Goal: Task Accomplishment & Management: Use online tool/utility

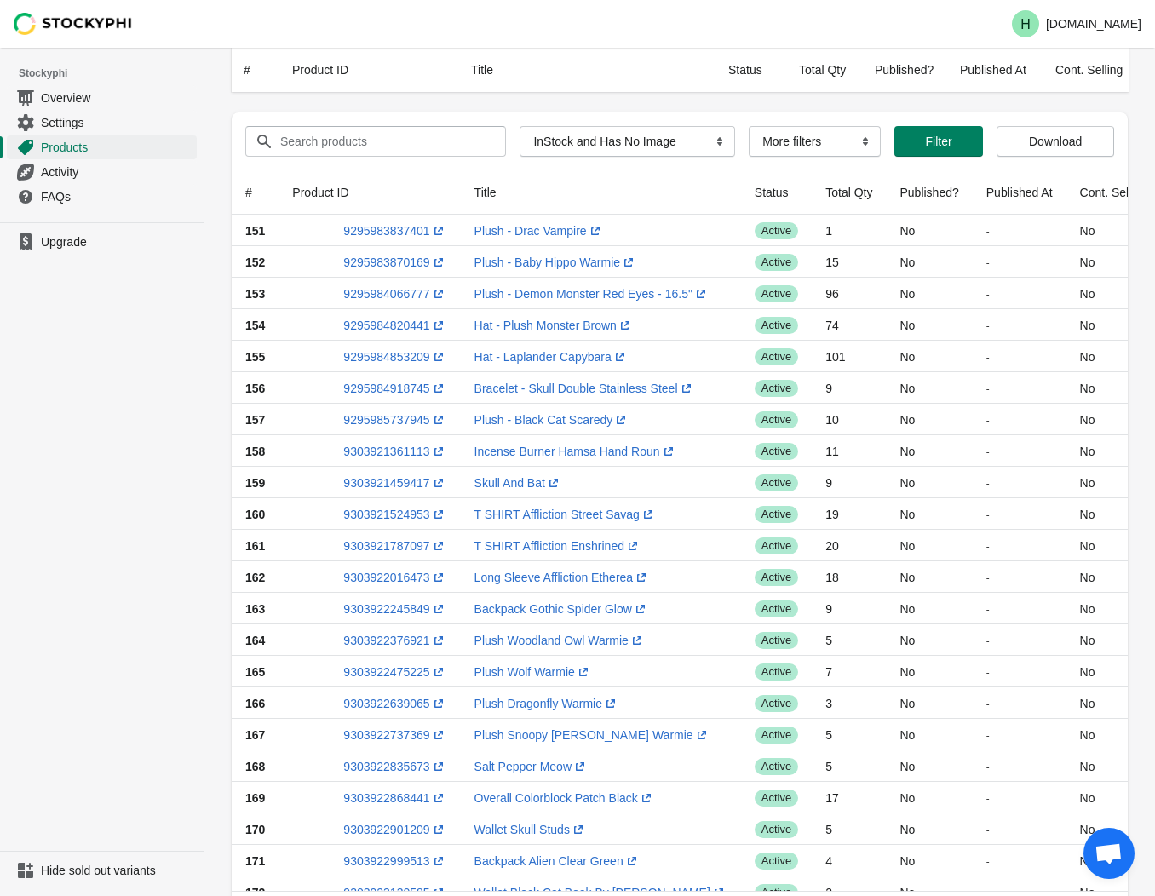
select select "instock_has_no_image"
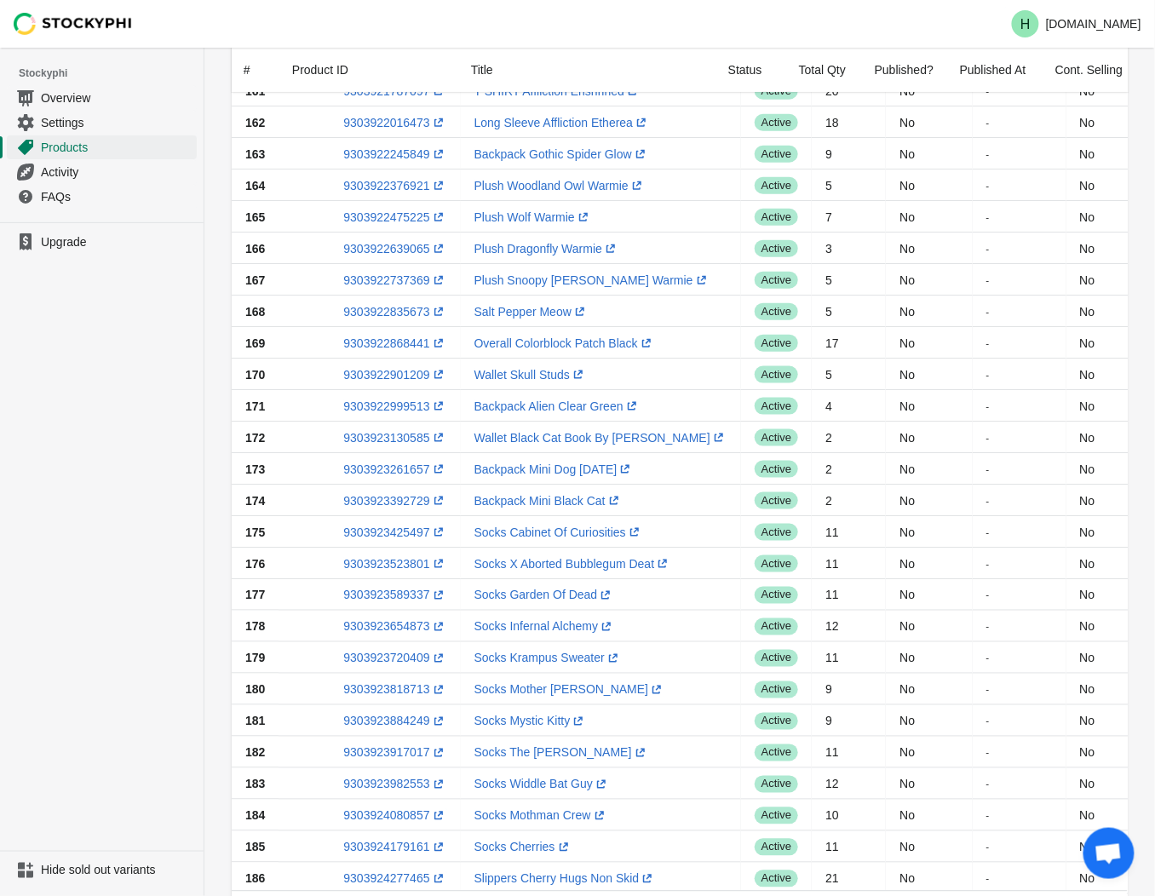
click at [138, 533] on ul "Upgrade" at bounding box center [102, 536] width 204 height 629
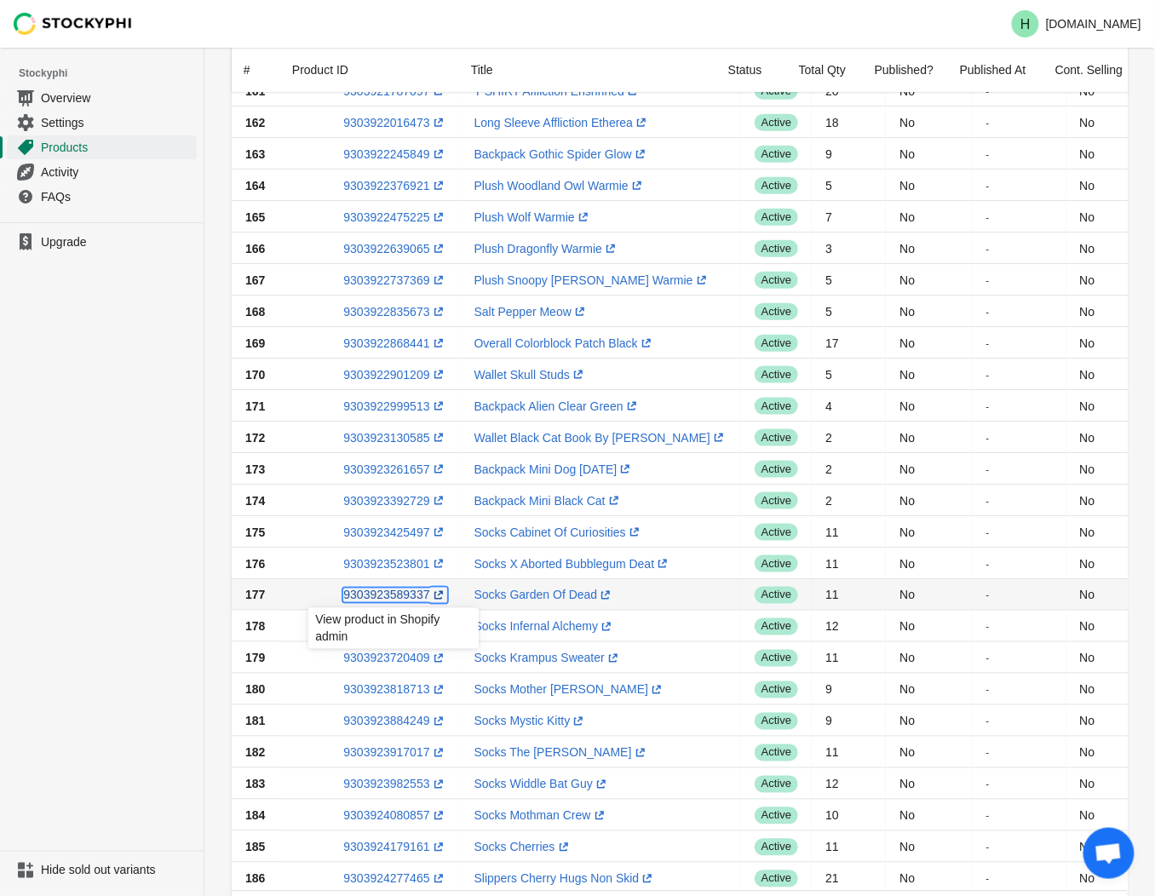
click at [386, 599] on link "9303923589337 (opens a new window)" at bounding box center [394, 596] width 103 height 14
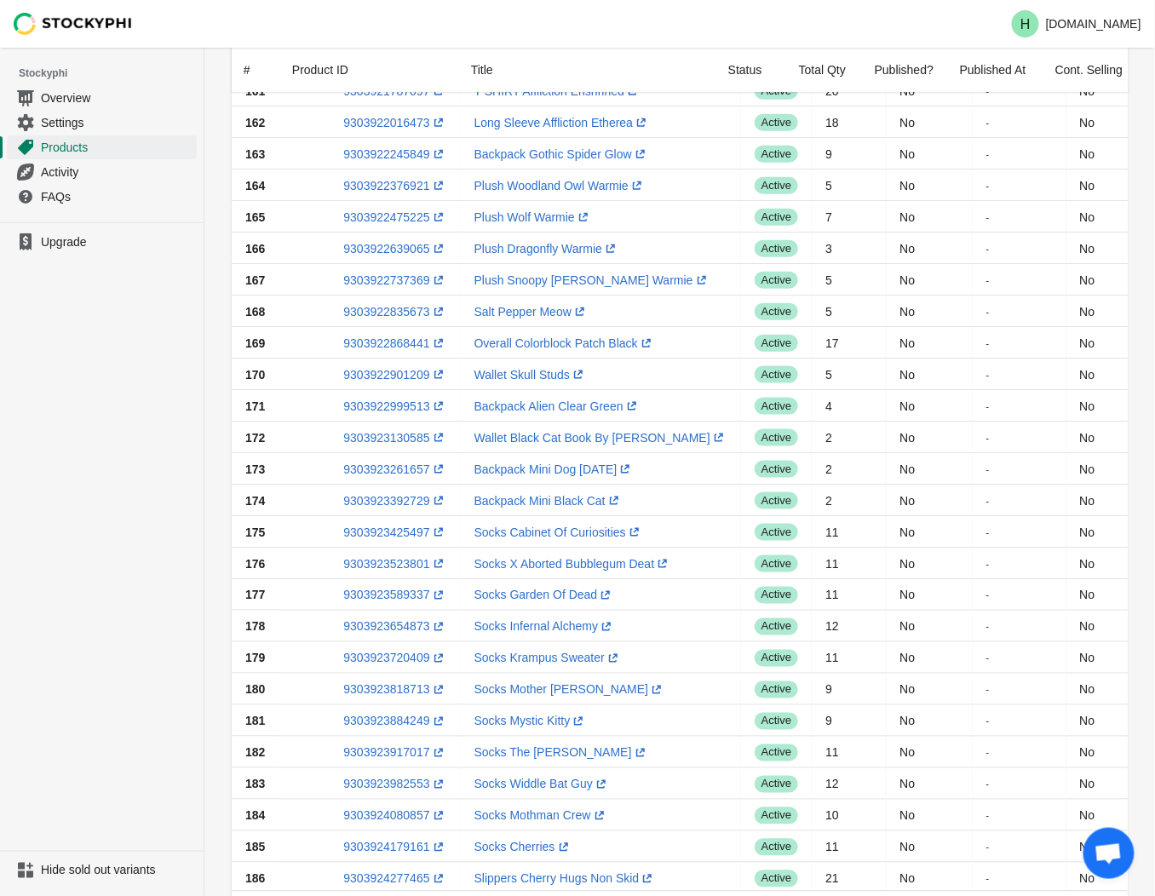
click at [150, 392] on ul "Upgrade" at bounding box center [102, 536] width 204 height 629
click at [393, 631] on link "9303923654873 (opens a new window)" at bounding box center [394, 627] width 103 height 14
click at [48, 602] on ul "Upgrade" at bounding box center [102, 536] width 204 height 629
click at [399, 657] on link "9303923720409 (opens a new window)" at bounding box center [394, 659] width 103 height 14
click at [126, 669] on ul "Upgrade" at bounding box center [102, 536] width 204 height 629
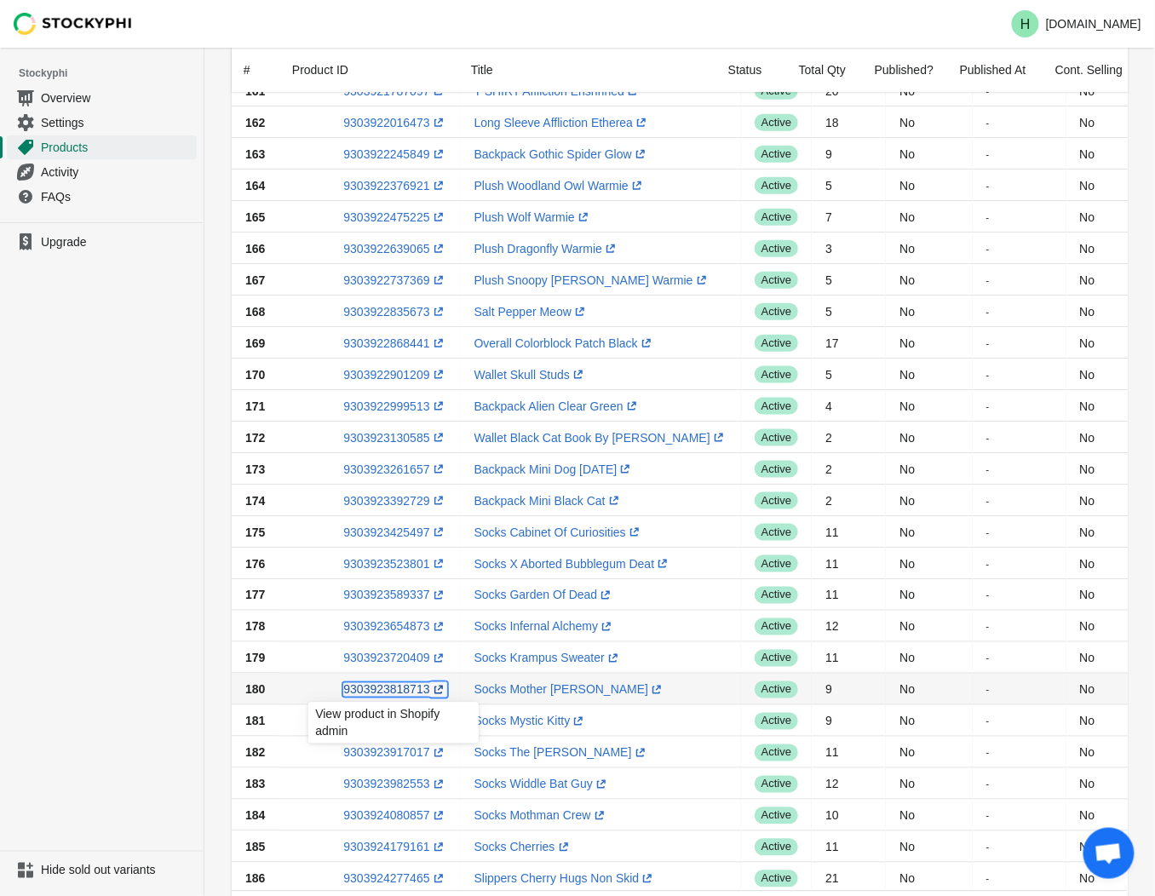
click at [394, 693] on link "9303923818713 (opens a new window)" at bounding box center [394, 690] width 103 height 14
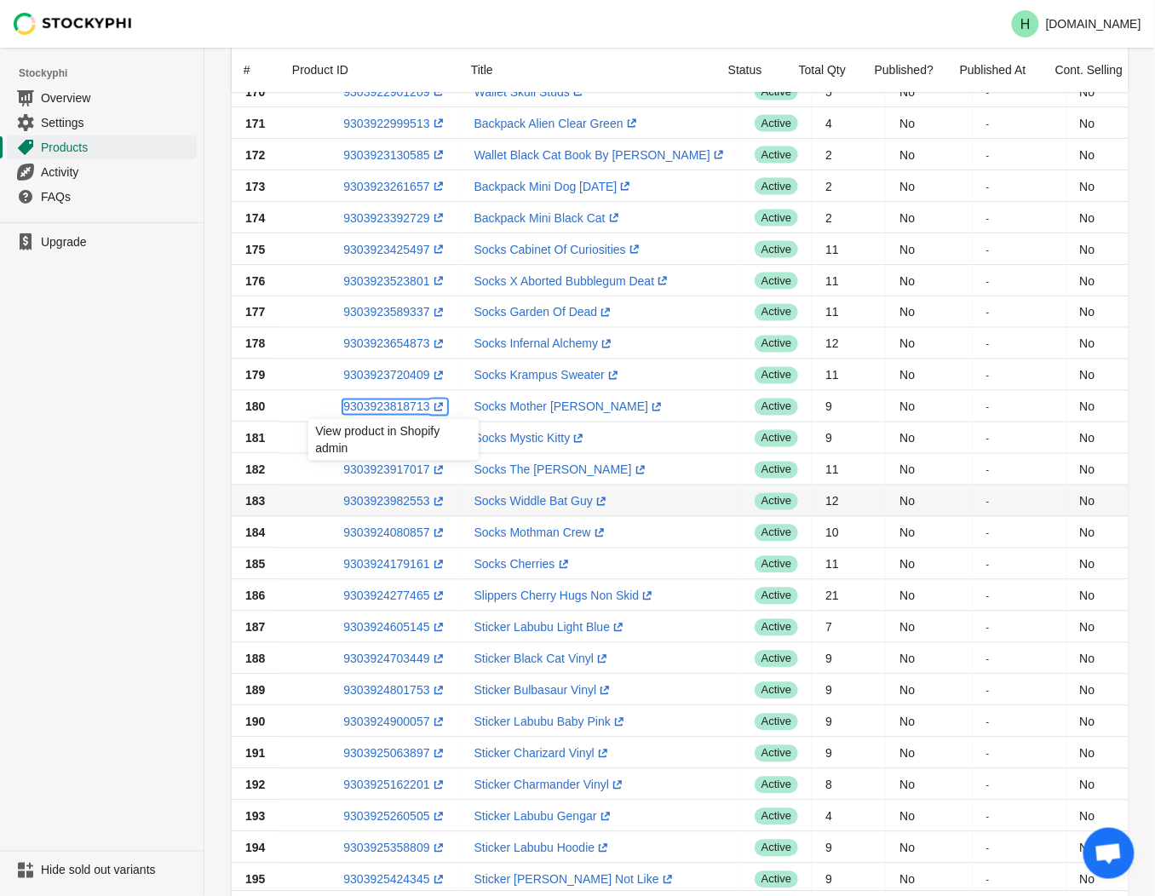
scroll to position [739, 0]
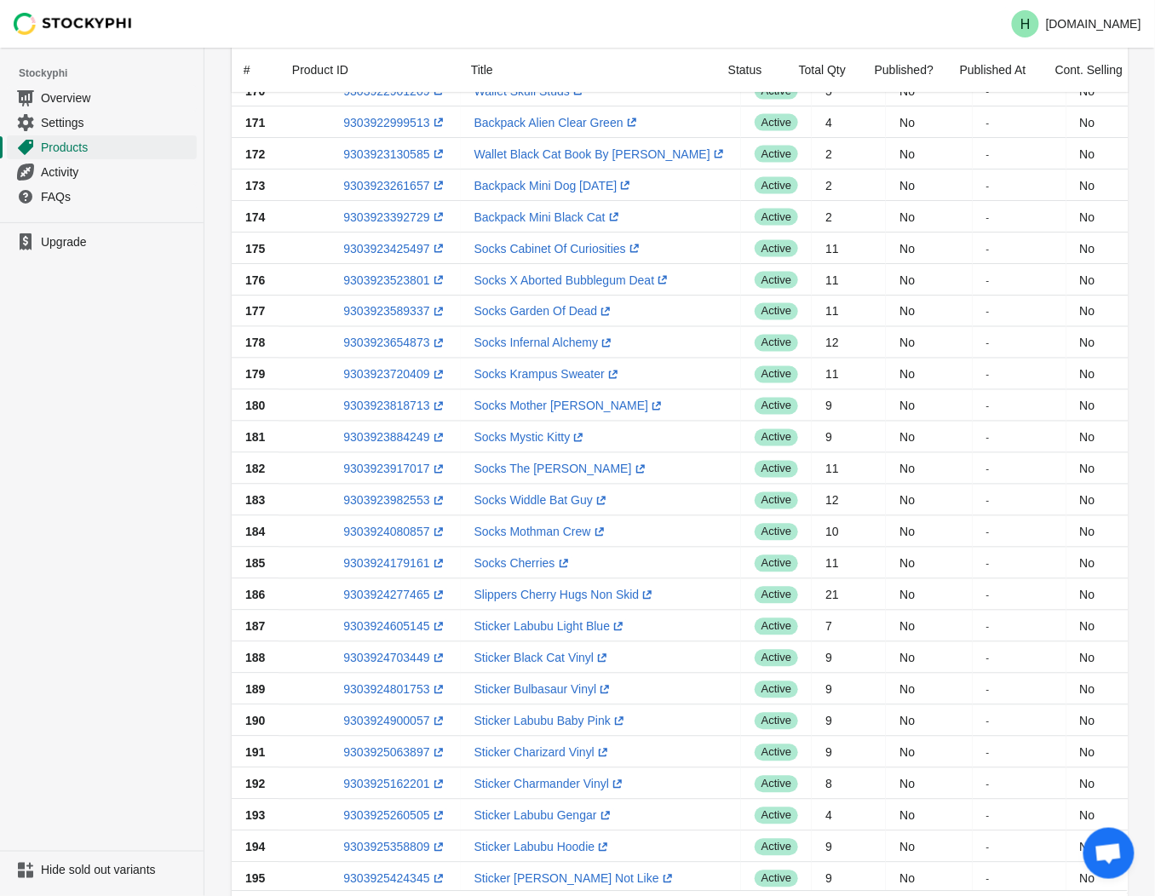
click at [91, 412] on ul "Upgrade" at bounding box center [102, 536] width 204 height 629
click at [400, 441] on link "9303923884249 (opens a new window)" at bounding box center [394, 438] width 103 height 14
click at [64, 483] on ul "Upgrade" at bounding box center [102, 536] width 204 height 629
click at [395, 469] on link "9303923917017 (opens a new window)" at bounding box center [394, 470] width 103 height 14
click at [118, 556] on ul "Upgrade" at bounding box center [102, 536] width 204 height 629
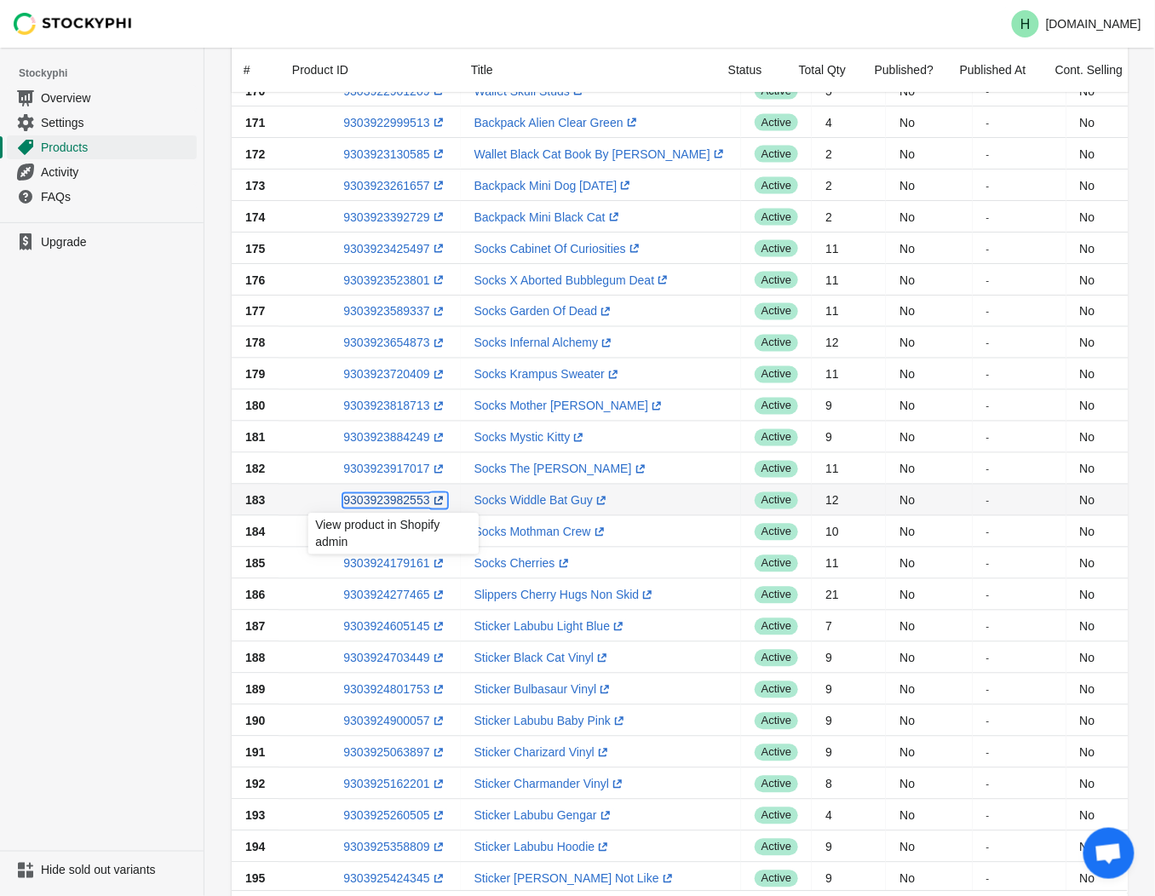
click at [389, 499] on link "9303923982553 (opens a new window)" at bounding box center [394, 501] width 103 height 14
click at [146, 590] on ul "Upgrade" at bounding box center [102, 536] width 204 height 629
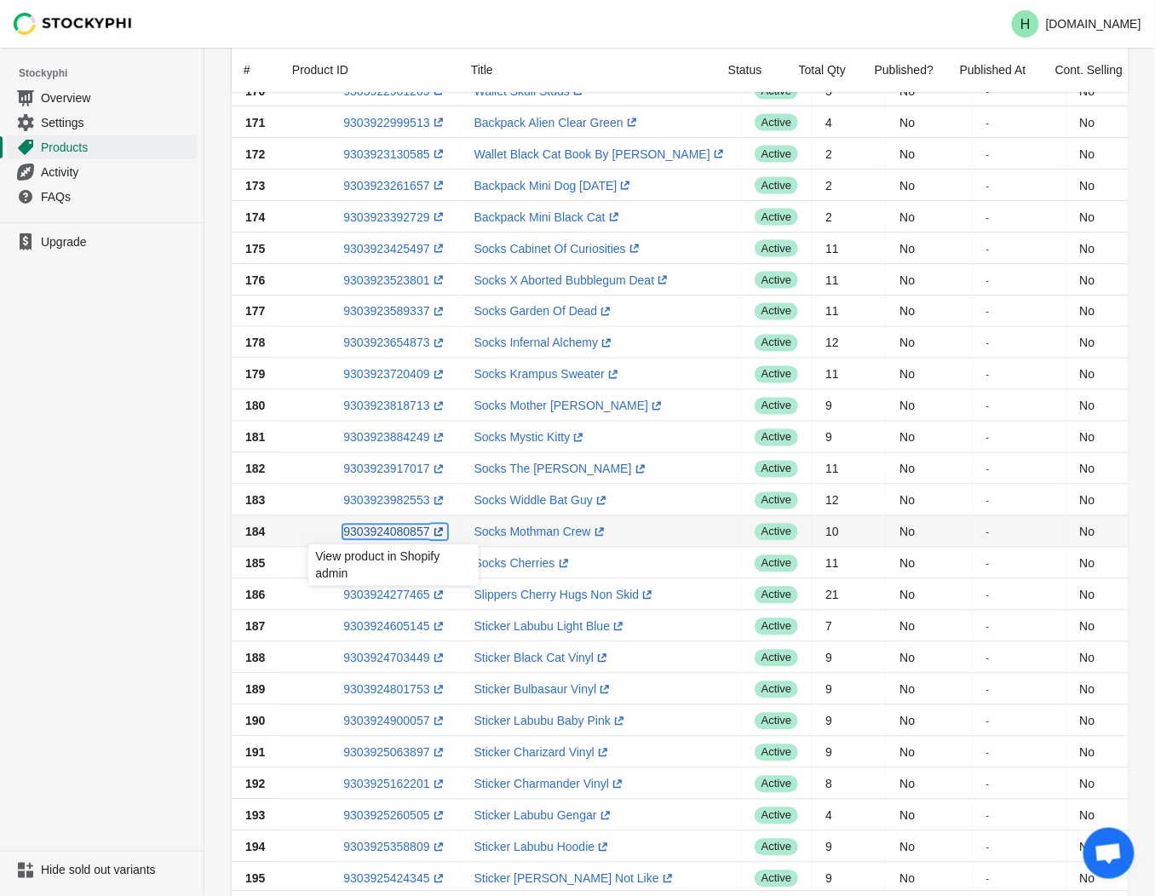
click at [389, 532] on link "9303924080857 (opens a new window)" at bounding box center [394, 533] width 103 height 14
click at [138, 575] on ul "Upgrade" at bounding box center [102, 536] width 204 height 629
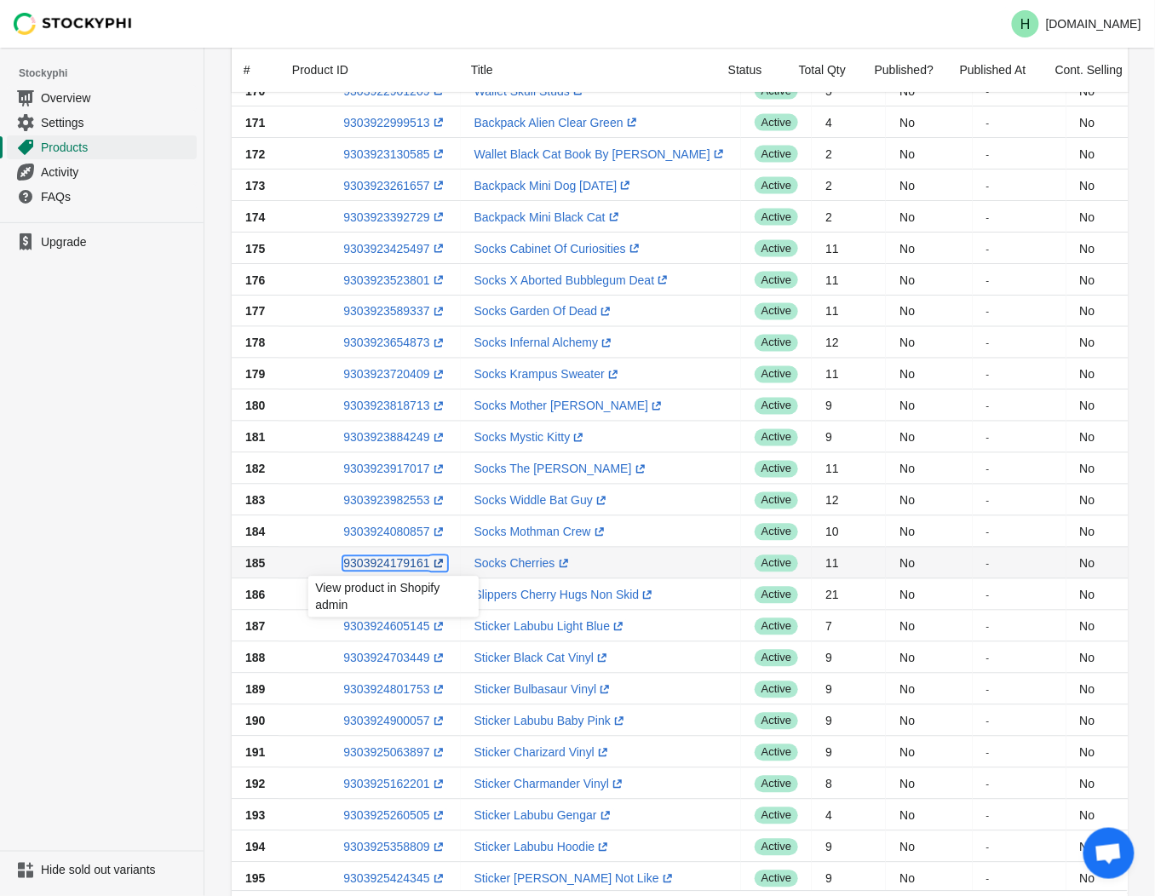
click at [390, 563] on link "9303924179161 (opens a new window)" at bounding box center [394, 564] width 103 height 14
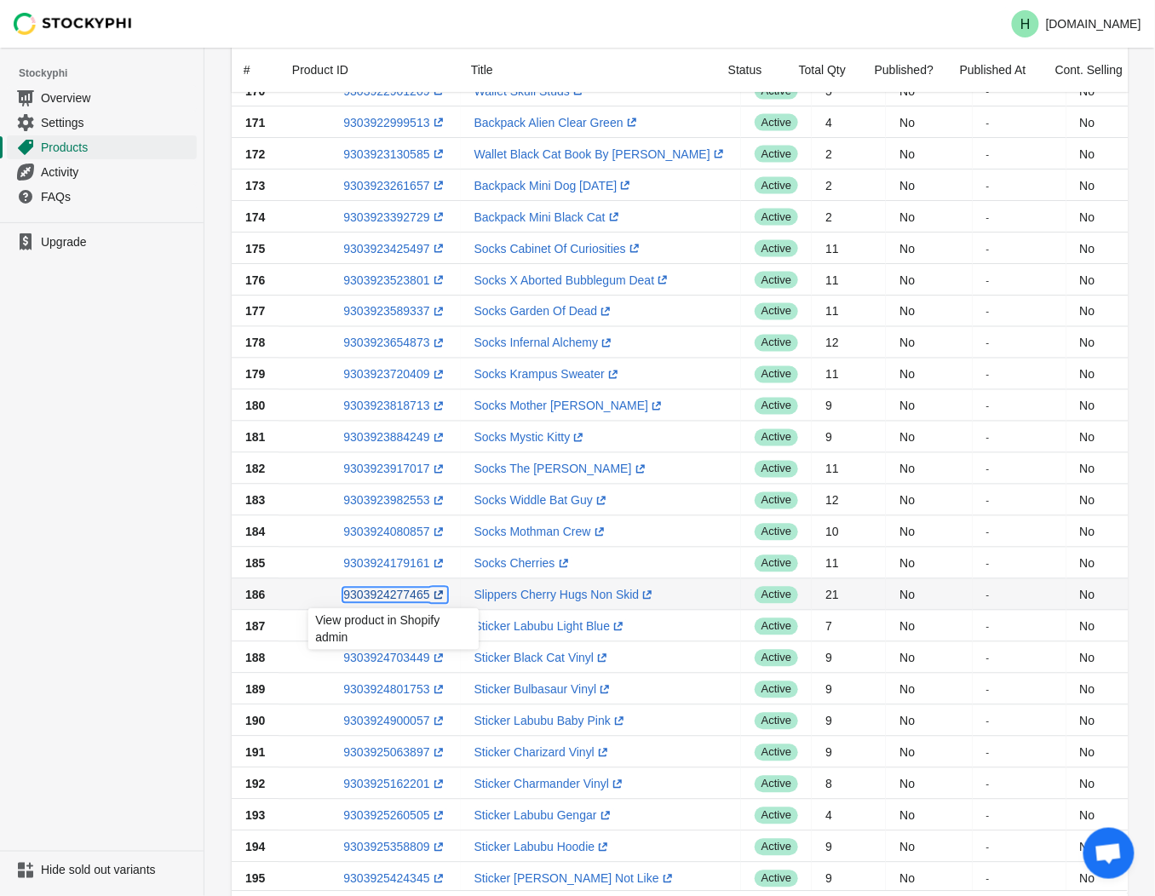
click at [377, 595] on link "9303924277465 (opens a new window)" at bounding box center [394, 596] width 103 height 14
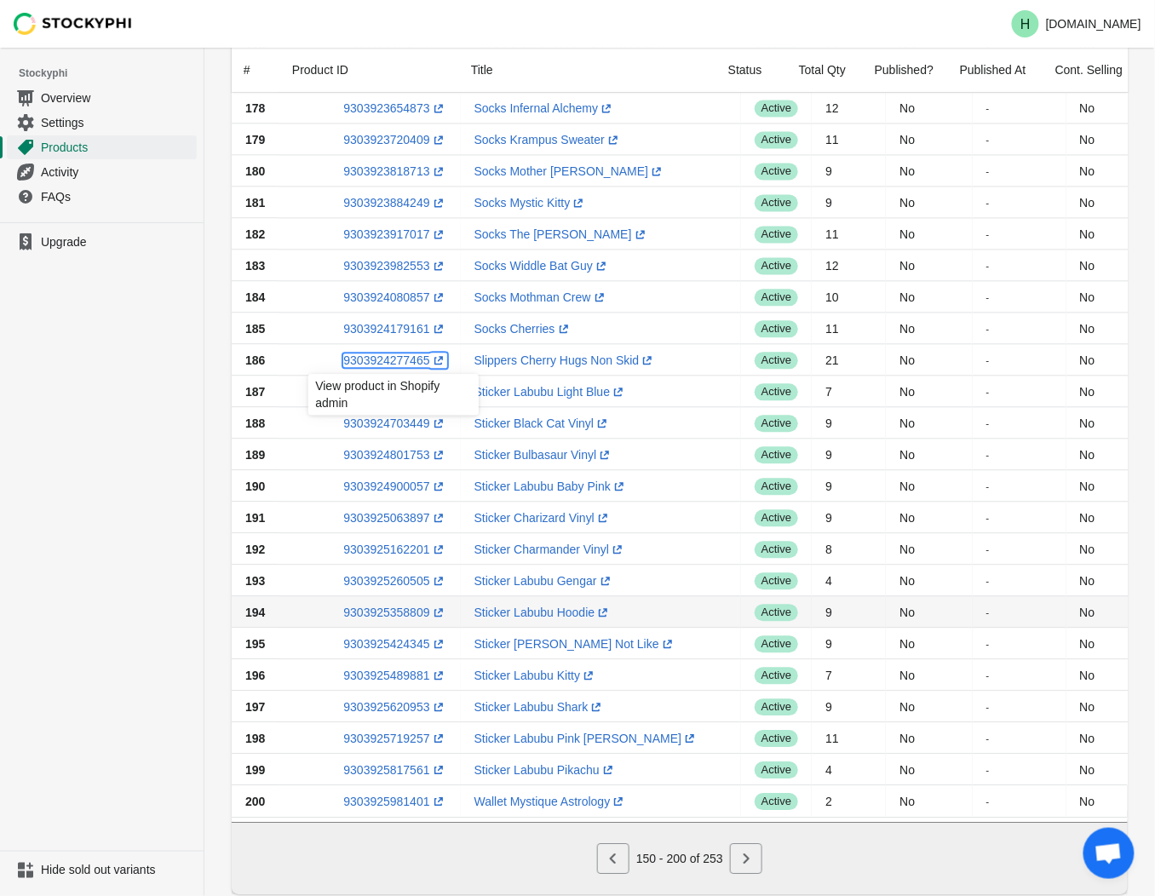
scroll to position [1023, 0]
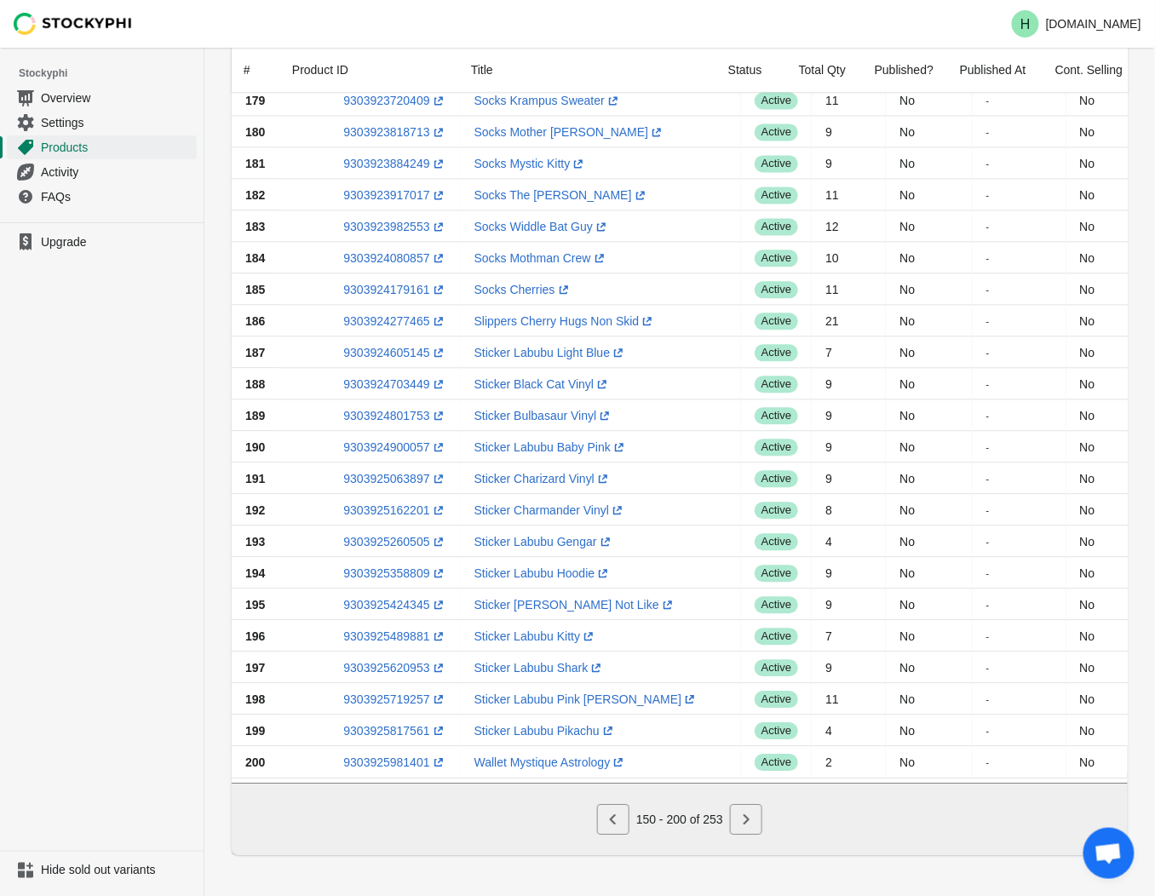
click at [49, 435] on ul "Upgrade" at bounding box center [102, 536] width 204 height 629
click at [375, 346] on link "9303924605145 (opens a new window)" at bounding box center [394, 353] width 103 height 14
click at [380, 377] on link "9303924703449 (opens a new window)" at bounding box center [394, 384] width 103 height 14
click at [129, 550] on ul "Upgrade" at bounding box center [102, 536] width 204 height 629
click at [386, 412] on link "9303924801753 (opens a new window)" at bounding box center [394, 416] width 103 height 14
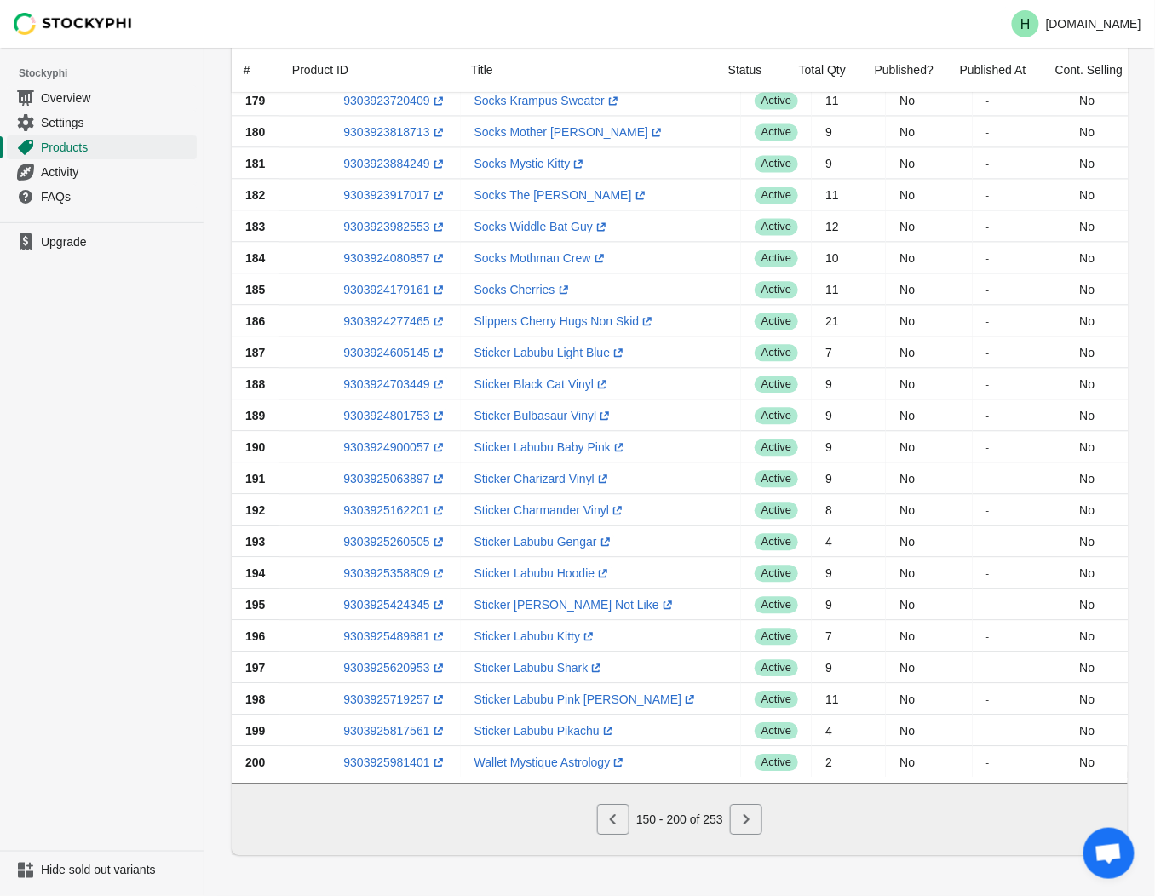
click at [98, 510] on ul "Upgrade" at bounding box center [102, 536] width 204 height 629
click at [399, 441] on link "9303924900057 (opens a new window)" at bounding box center [394, 448] width 103 height 14
click at [149, 494] on ul "Upgrade" at bounding box center [102, 536] width 204 height 629
click at [383, 472] on link "9303925063897 (opens a new window)" at bounding box center [394, 479] width 103 height 14
click at [152, 500] on ul "Upgrade" at bounding box center [102, 536] width 204 height 629
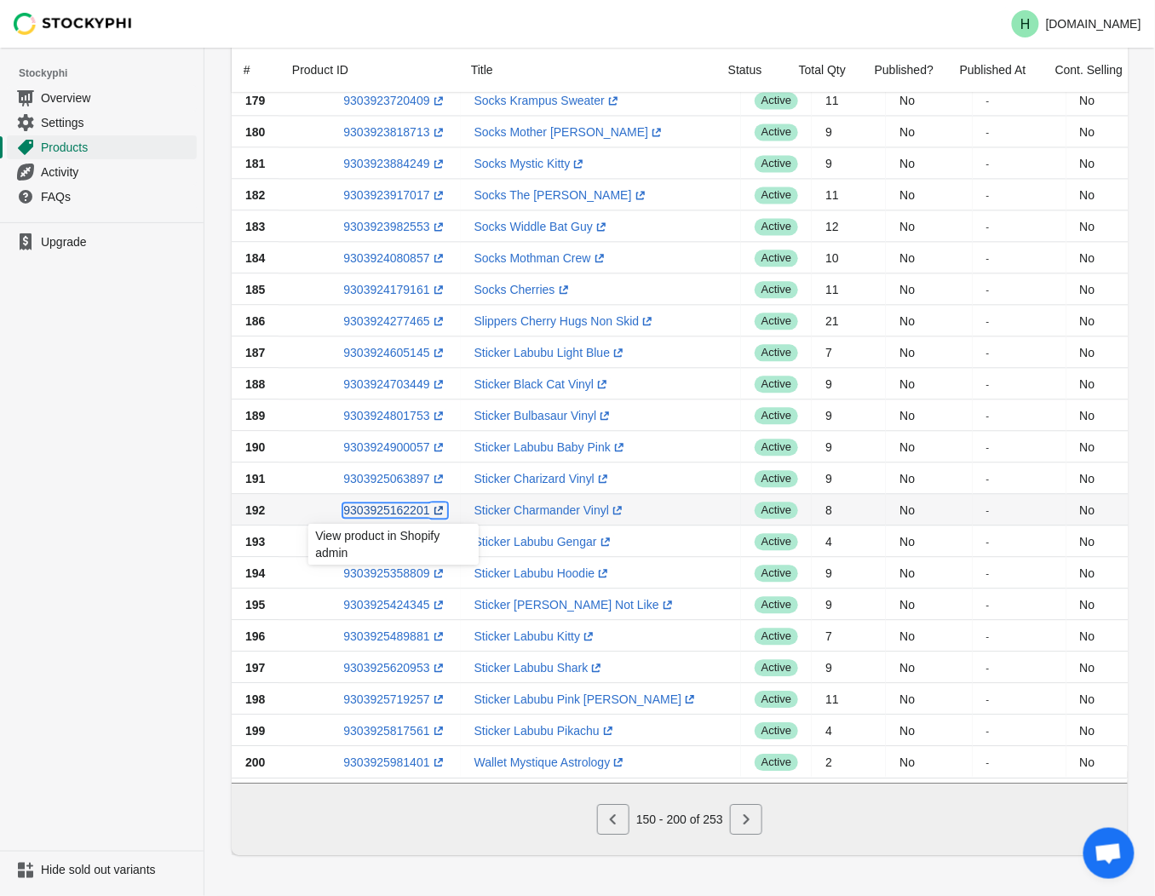
click at [381, 505] on link "9303925162201 (opens a new window)" at bounding box center [394, 511] width 103 height 14
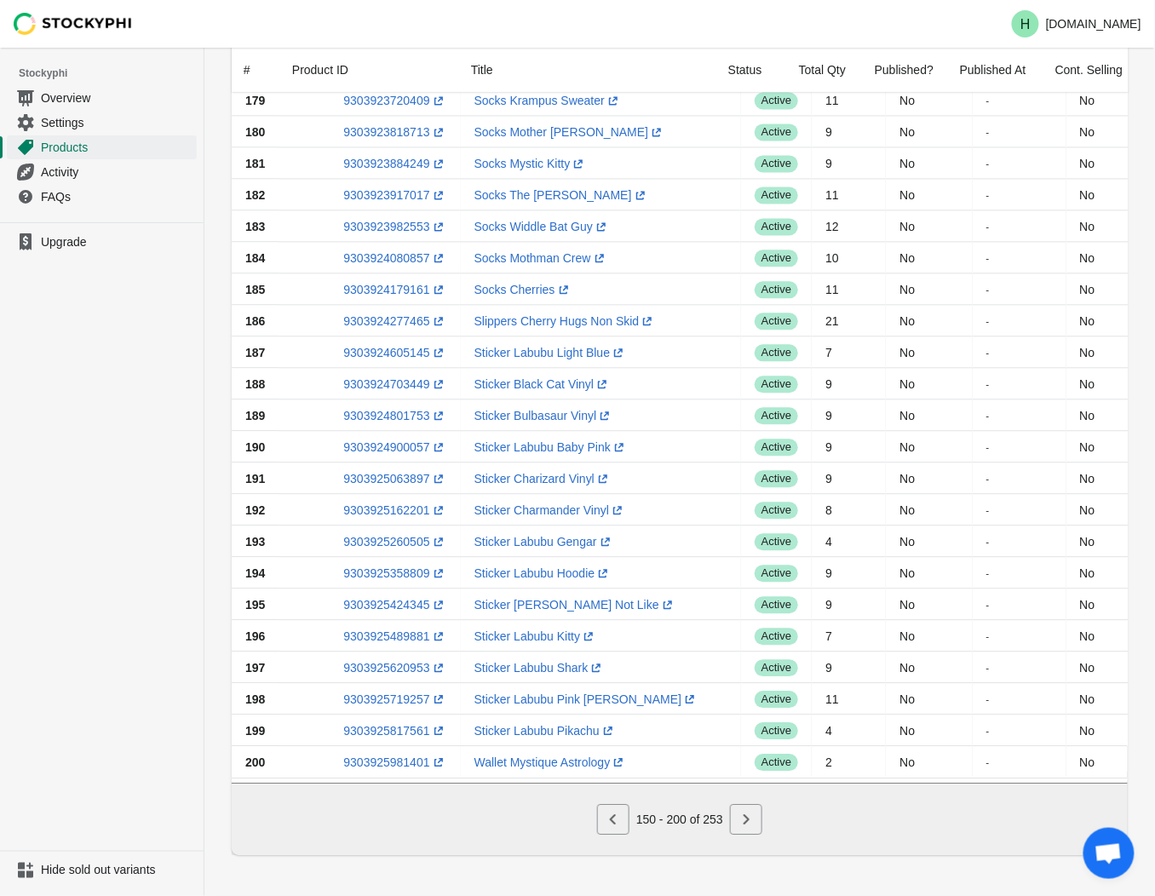
drag, startPoint x: 89, startPoint y: 577, endPoint x: 102, endPoint y: 575, distance: 13.7
click at [89, 577] on ul "Upgrade" at bounding box center [102, 536] width 204 height 629
click at [381, 535] on link "9303925260505 (opens a new window)" at bounding box center [394, 542] width 103 height 14
click at [83, 576] on ul "Upgrade" at bounding box center [102, 536] width 204 height 629
click at [386, 567] on link "9303925358809 (opens a new window)" at bounding box center [394, 574] width 103 height 14
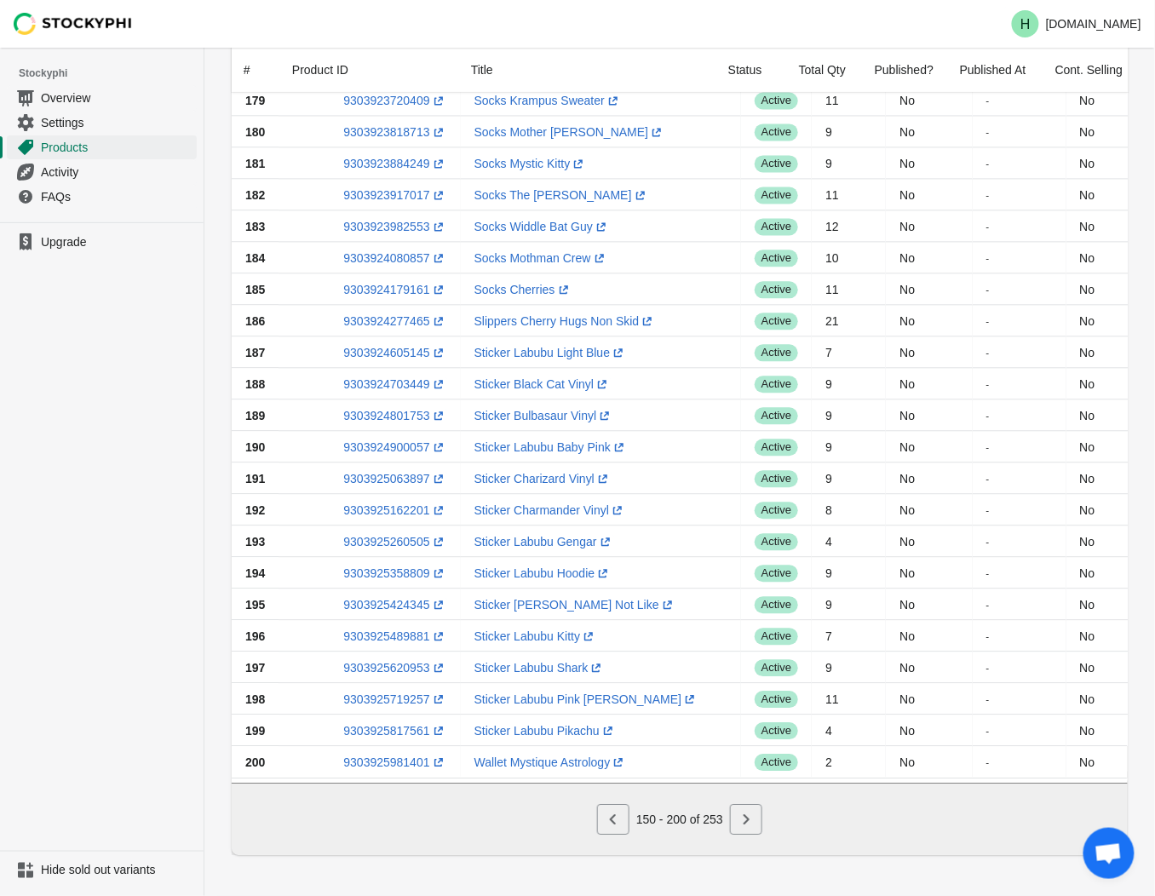
click at [115, 531] on ul "Upgrade" at bounding box center [102, 536] width 204 height 629
click at [379, 600] on link "9303925424345 (opens a new window)" at bounding box center [394, 605] width 103 height 14
click at [77, 617] on ul "Upgrade" at bounding box center [102, 536] width 204 height 629
click at [384, 630] on link "9303925489881 (opens a new window)" at bounding box center [394, 637] width 103 height 14
click at [197, 665] on ul "Upgrade" at bounding box center [102, 536] width 204 height 629
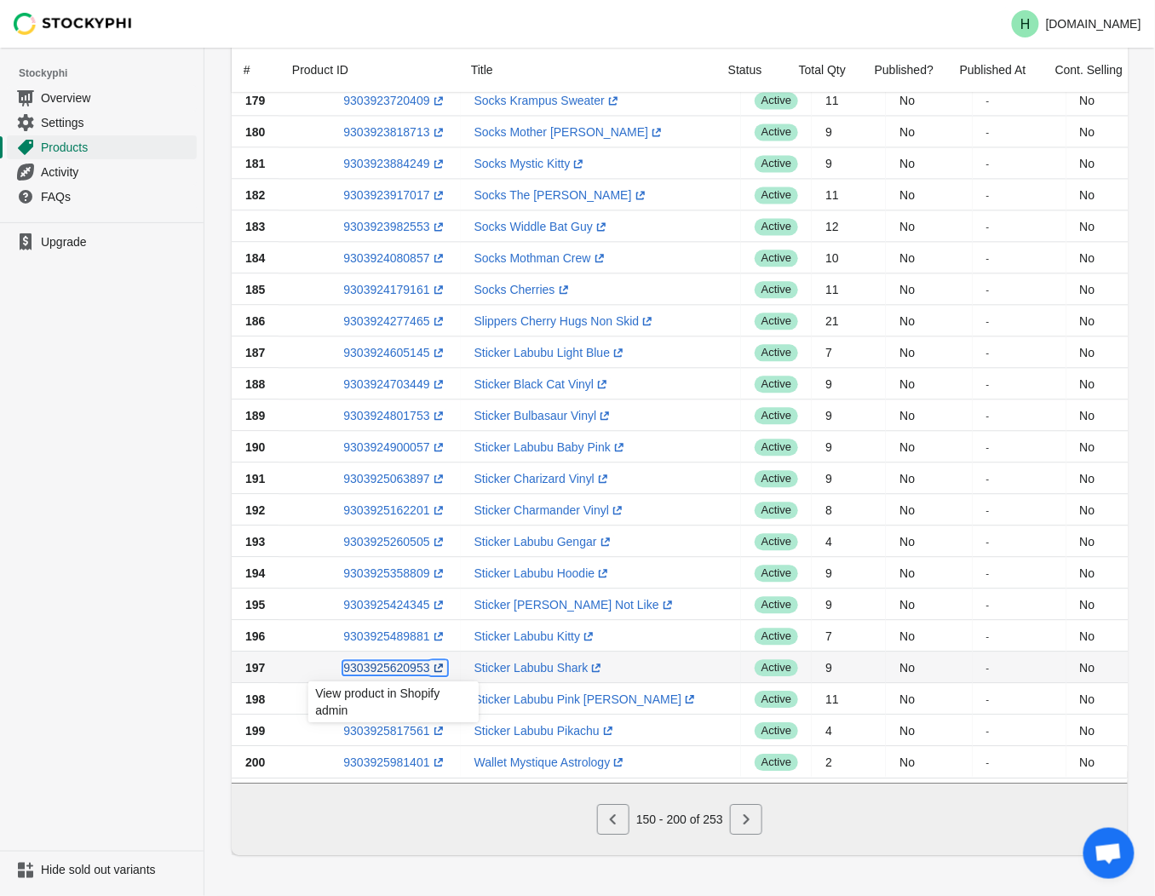
click at [390, 662] on link "9303925620953 (opens a new window)" at bounding box center [394, 668] width 103 height 14
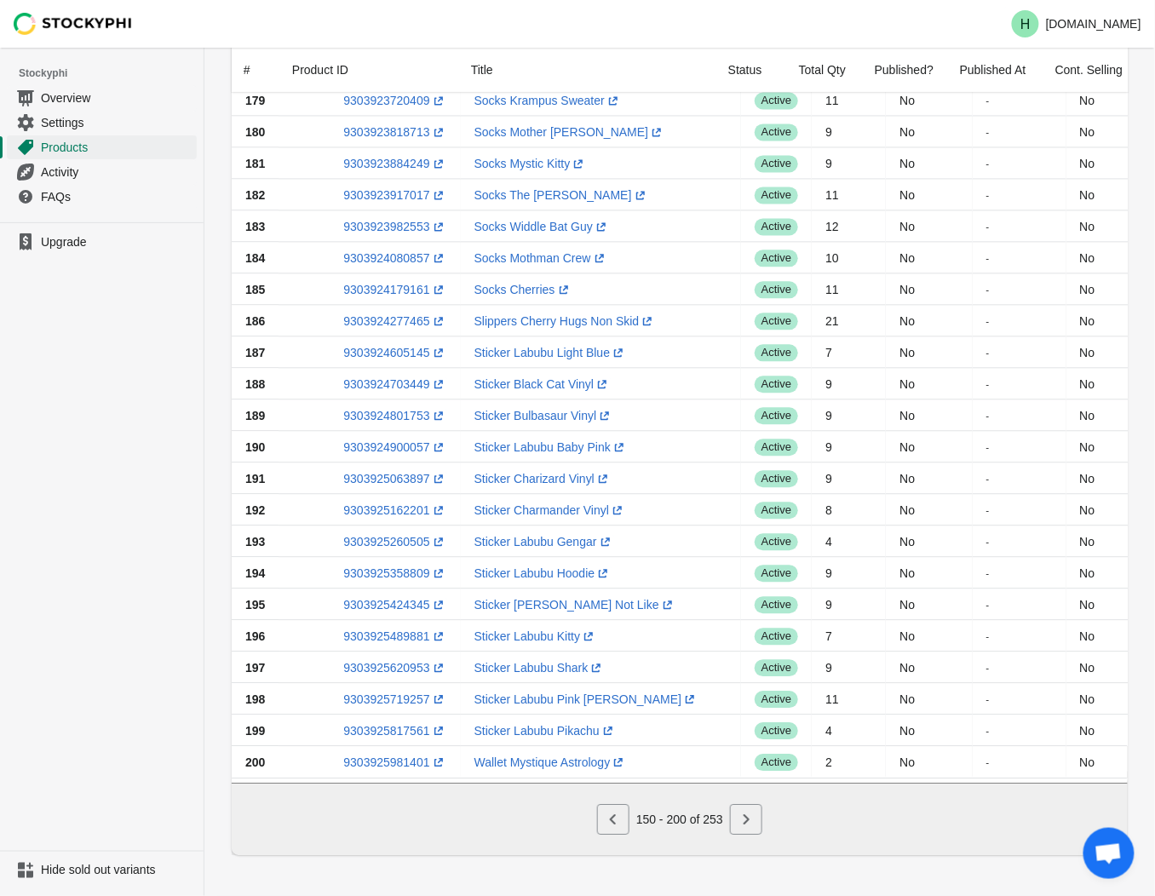
click at [140, 513] on ul "Upgrade" at bounding box center [102, 536] width 204 height 629
click at [399, 693] on link "9303925719257 (opens a new window)" at bounding box center [394, 700] width 103 height 14
click at [169, 696] on ul "Upgrade" at bounding box center [102, 536] width 204 height 629
click at [384, 728] on link "9303925817561 (opens a new window)" at bounding box center [394, 731] width 103 height 14
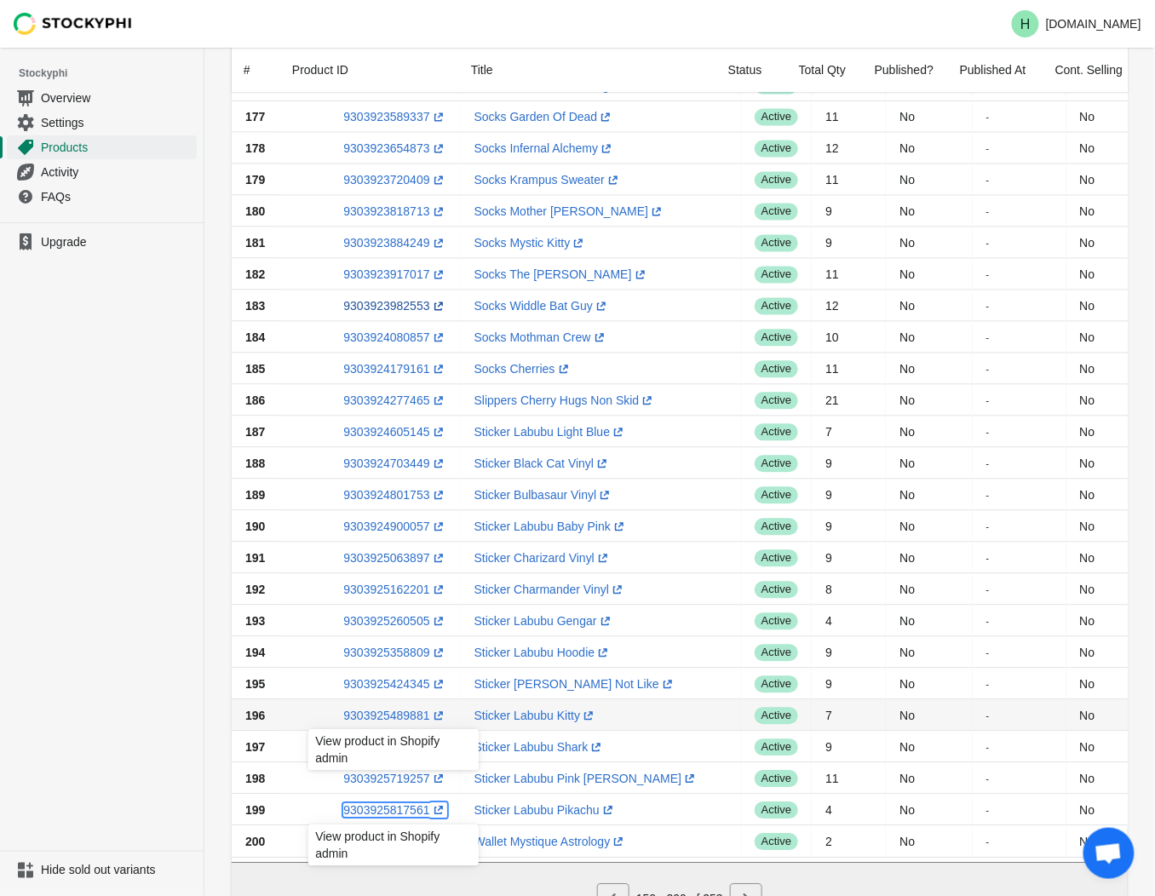
scroll to position [947, 0]
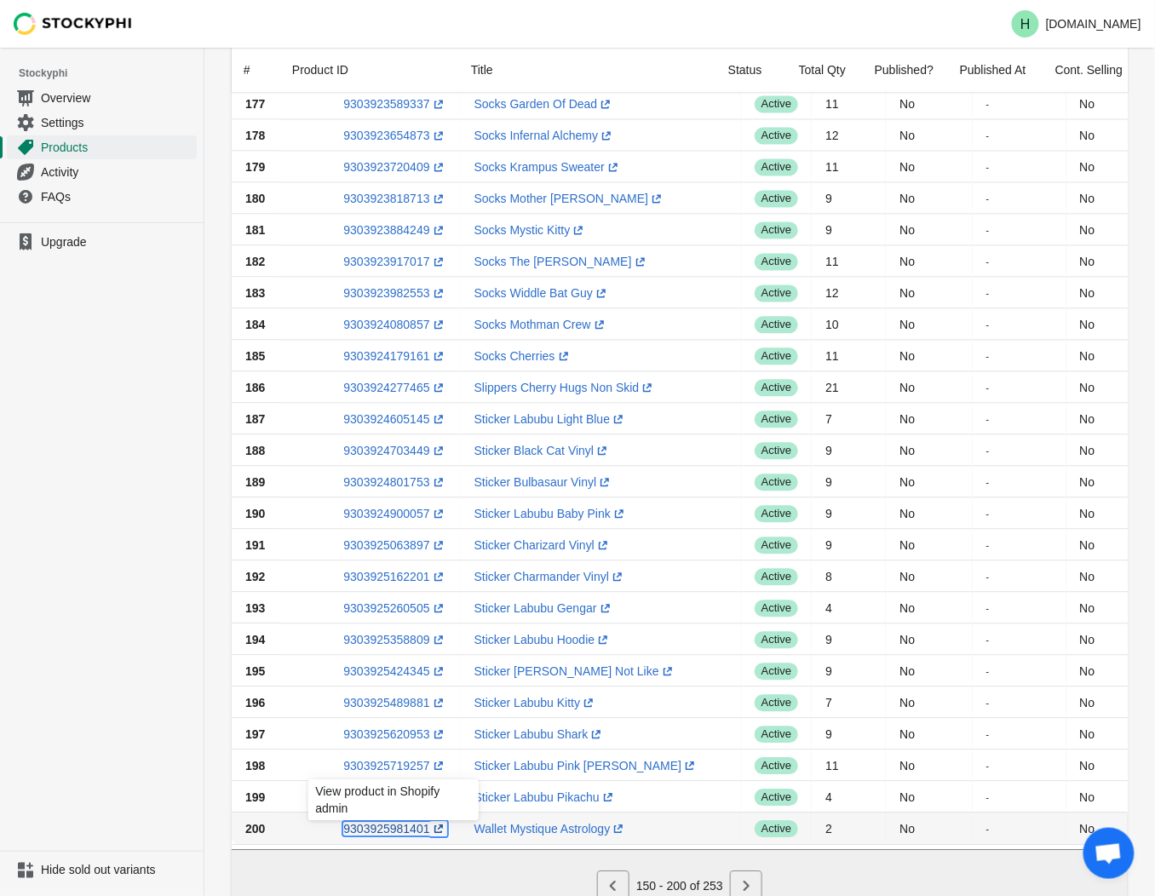
click at [393, 824] on link "9303925981401 (opens a new window)" at bounding box center [394, 829] width 103 height 14
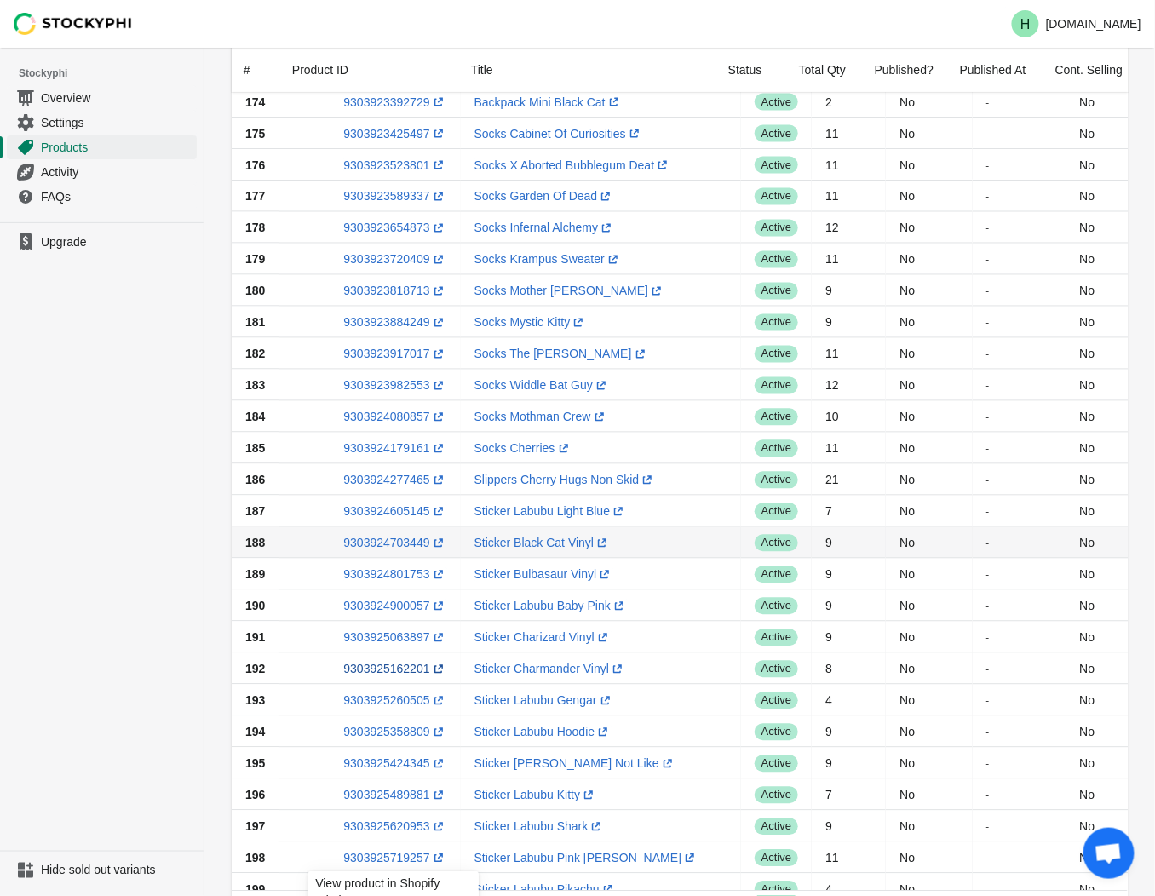
scroll to position [662, 0]
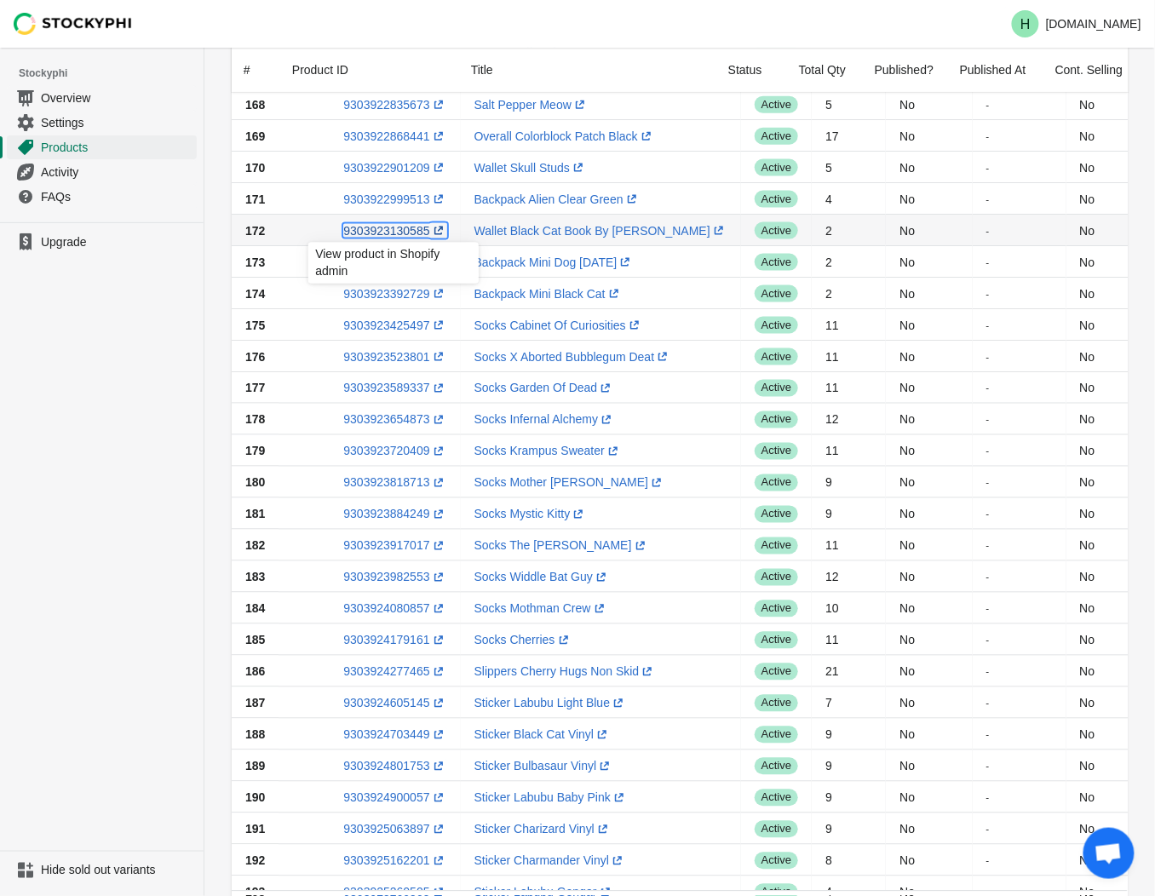
click at [382, 233] on link "9303923130585 (opens a new window)" at bounding box center [394, 231] width 103 height 14
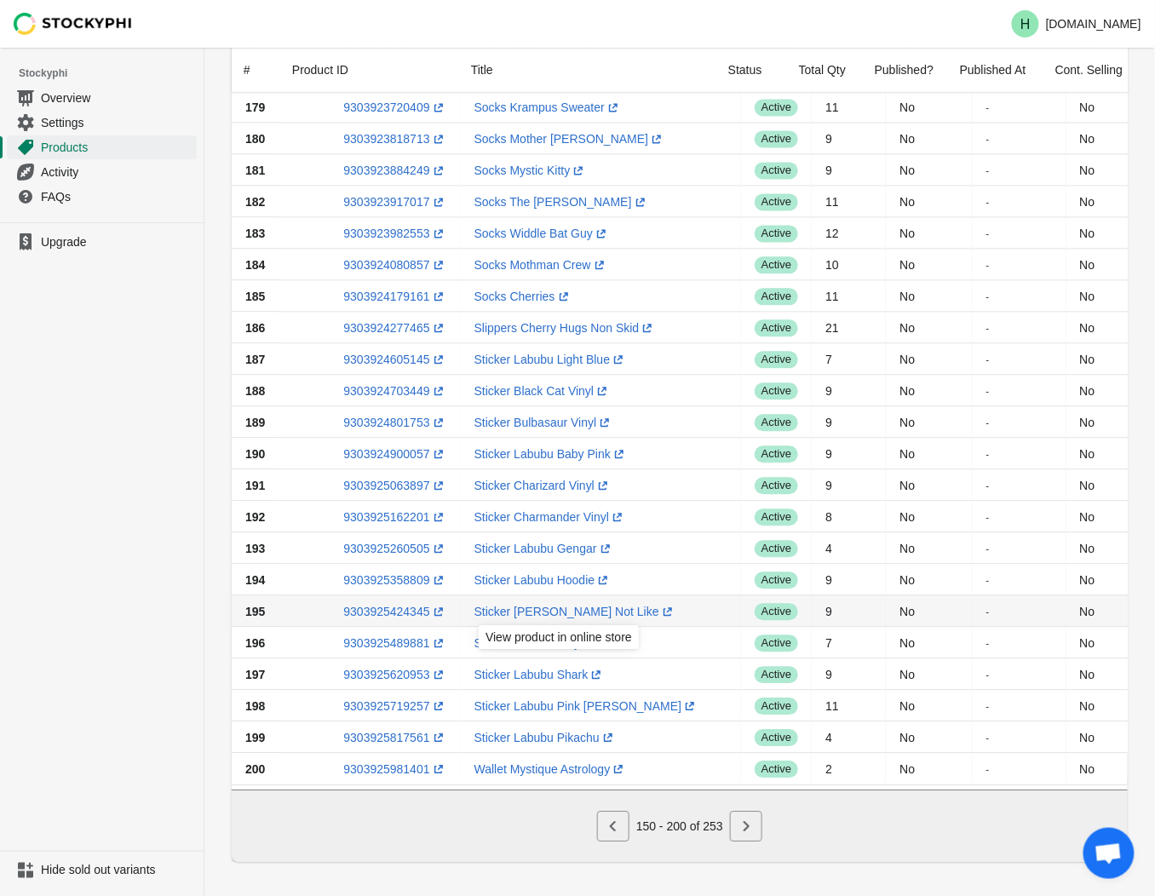
scroll to position [1023, 0]
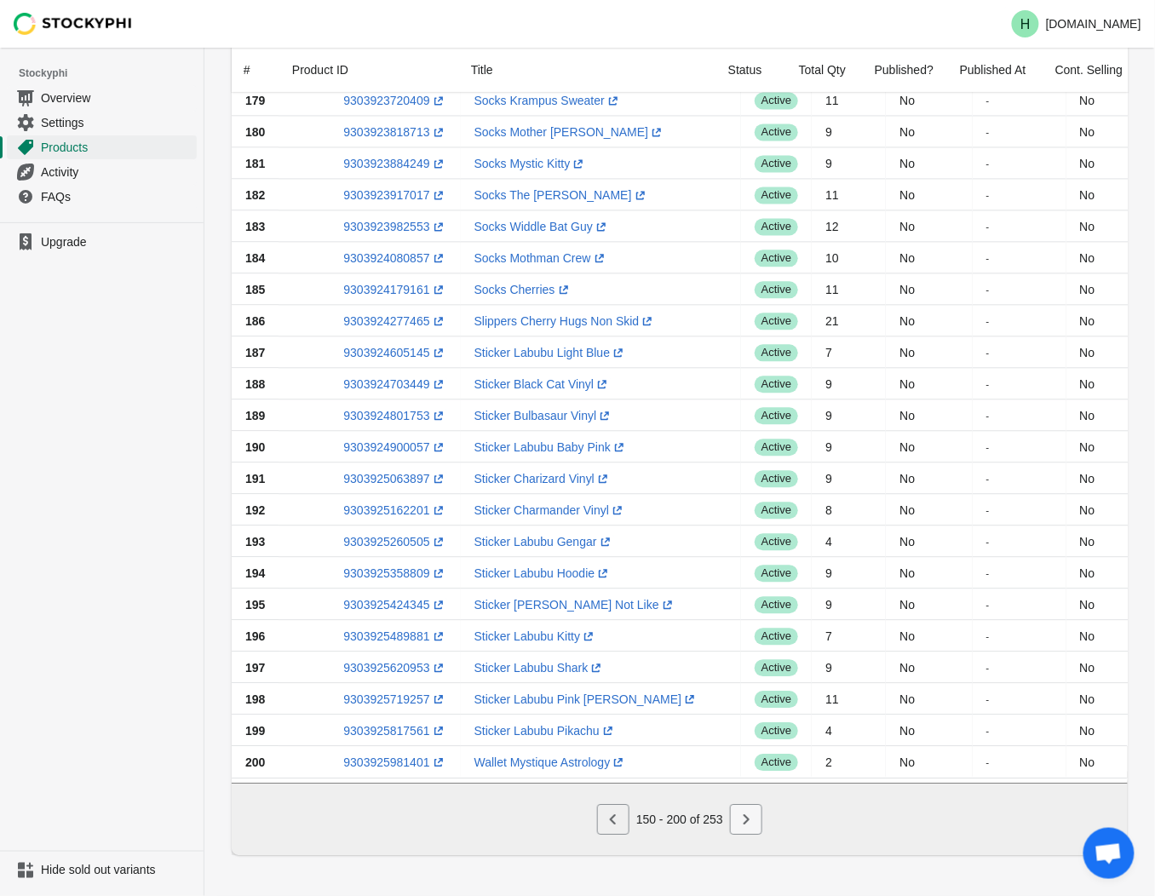
click at [747, 820] on icon "Next" at bounding box center [747, 820] width 6 height 10
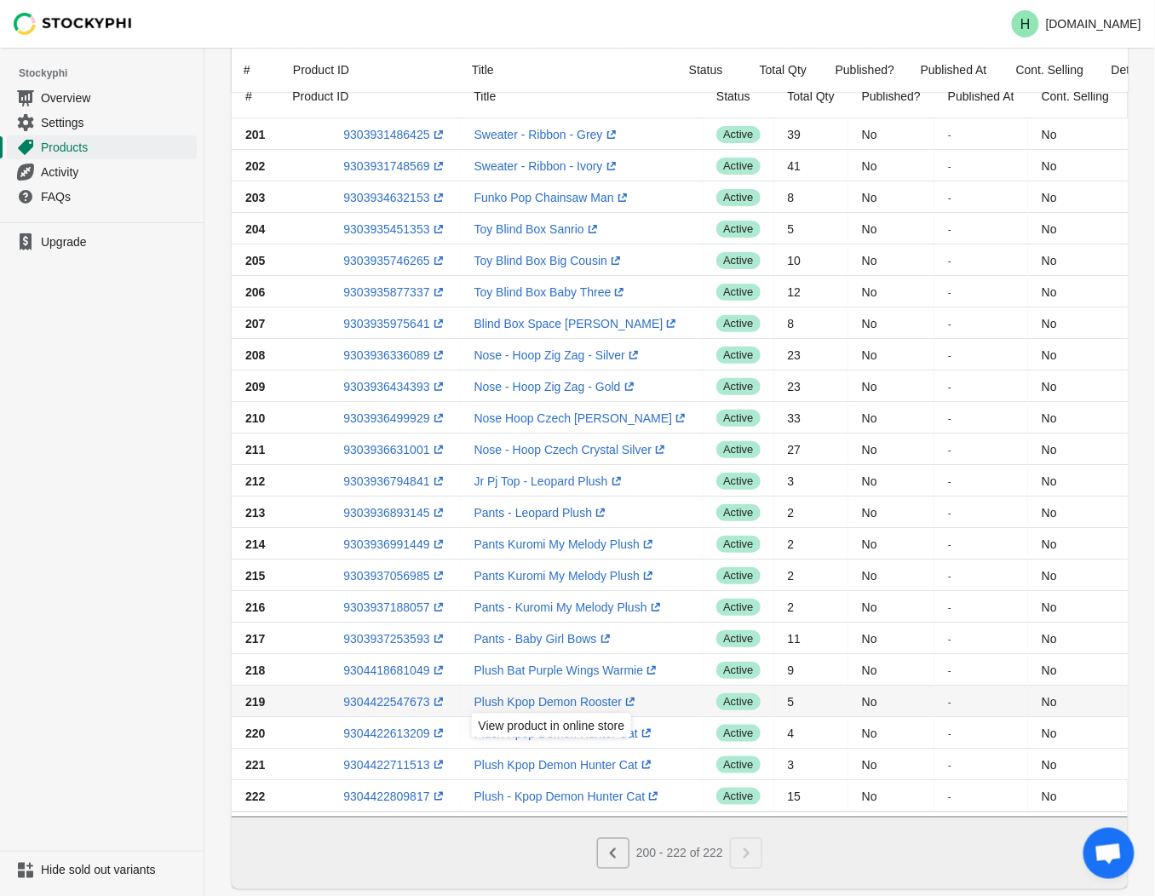
scroll to position [139, 0]
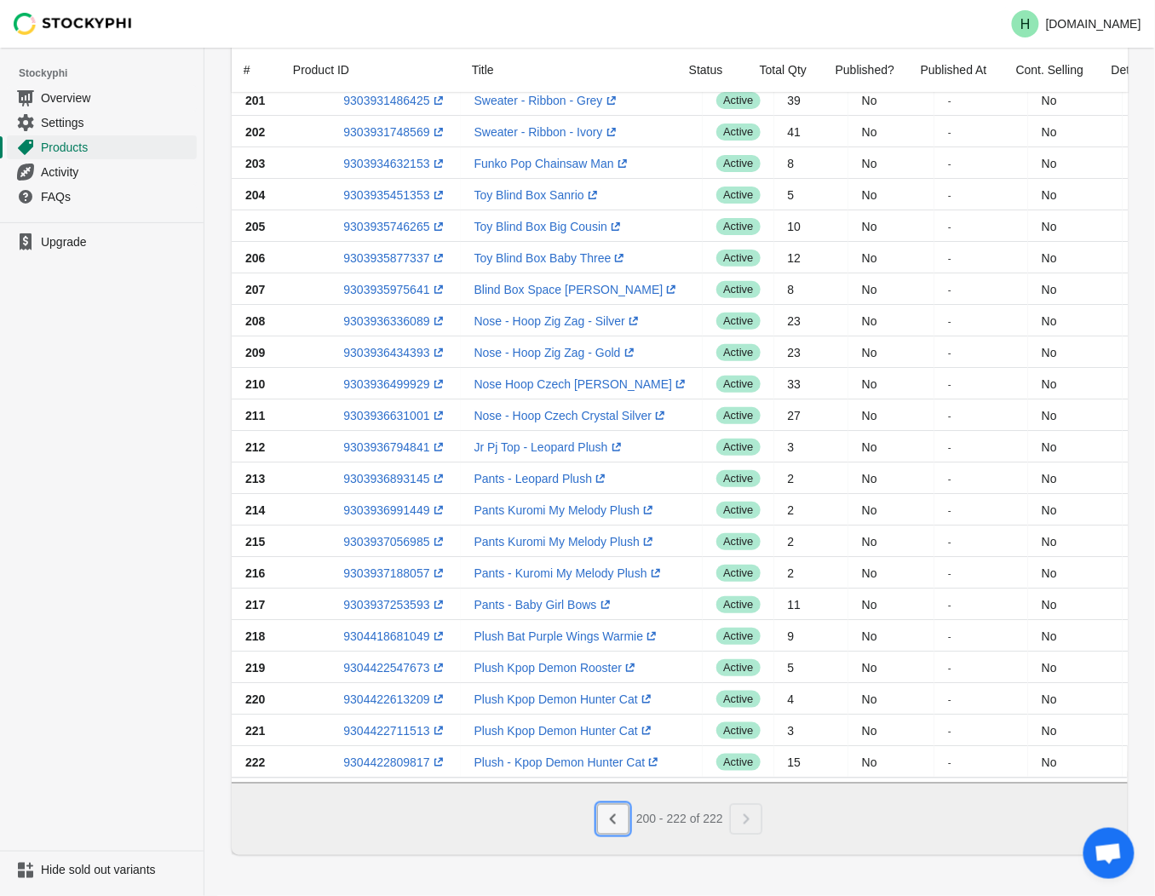
click at [616, 822] on icon "Previous" at bounding box center [613, 819] width 17 height 17
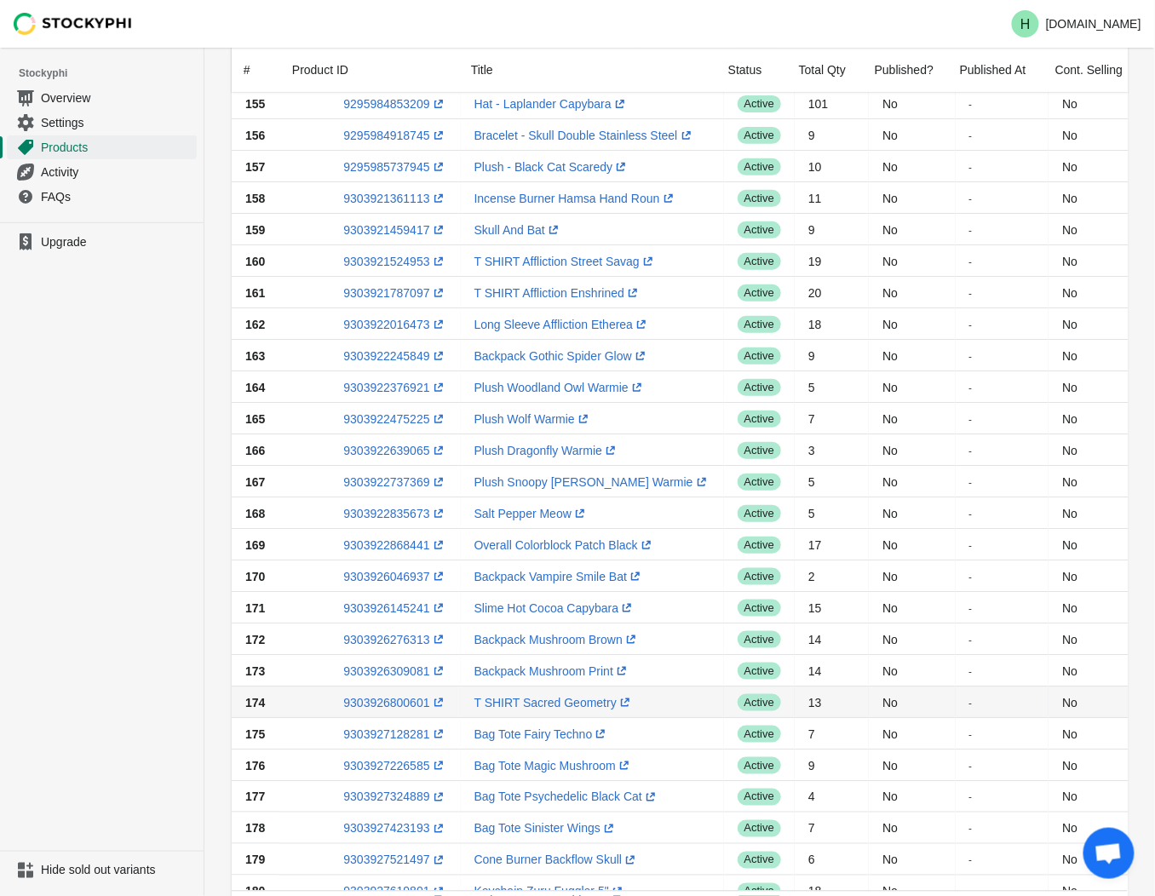
scroll to position [233, 0]
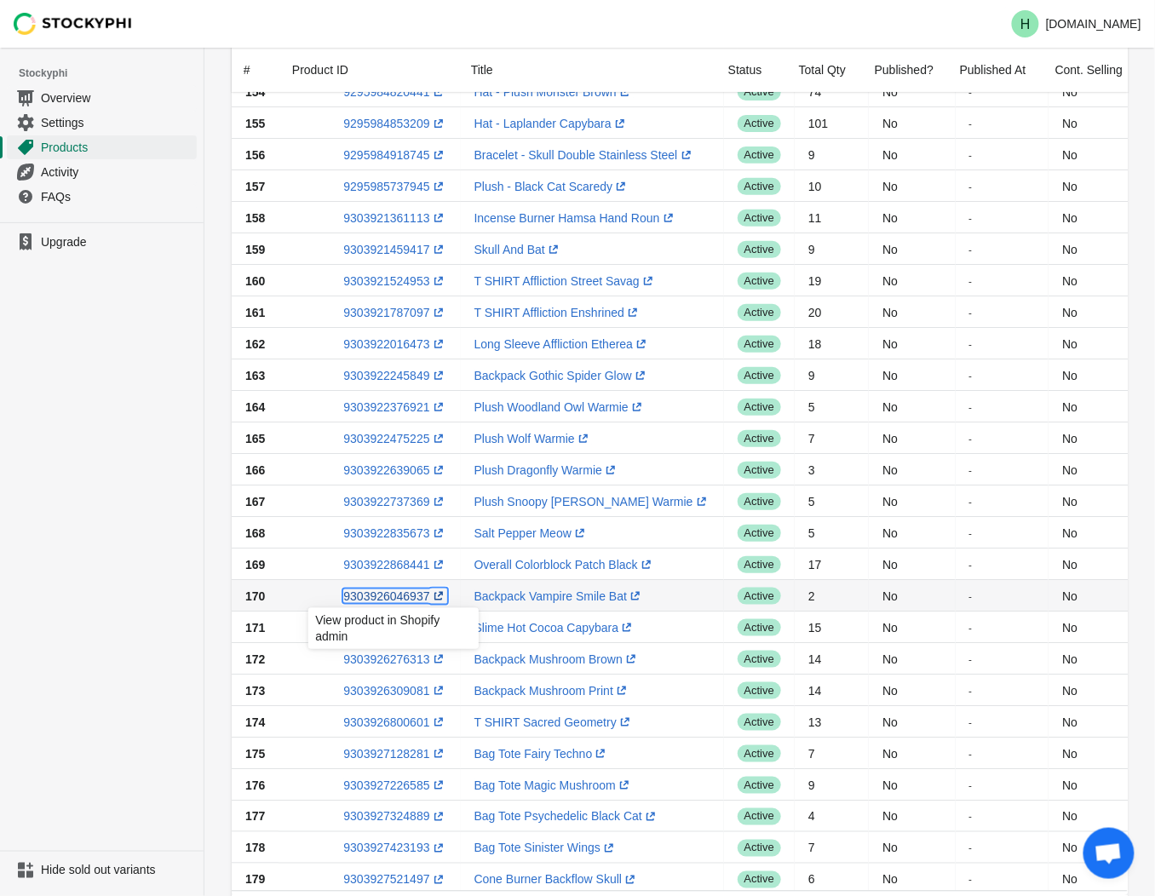
click at [382, 598] on link "9303926046937 (opens a new window)" at bounding box center [394, 597] width 103 height 14
click at [160, 460] on ul "Upgrade" at bounding box center [102, 536] width 204 height 629
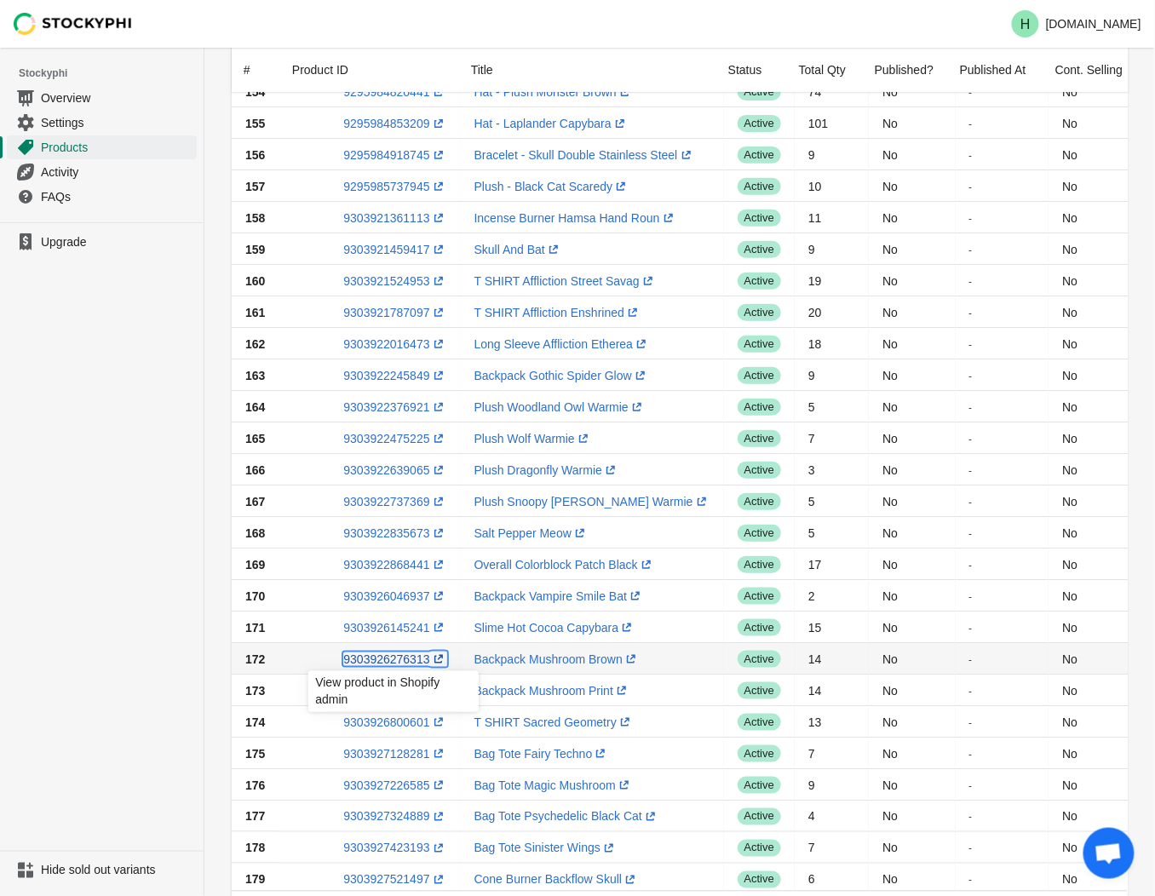
click at [383, 661] on link "9303926276313 (opens a new window)" at bounding box center [394, 660] width 103 height 14
click at [94, 538] on ul "Upgrade" at bounding box center [102, 536] width 204 height 629
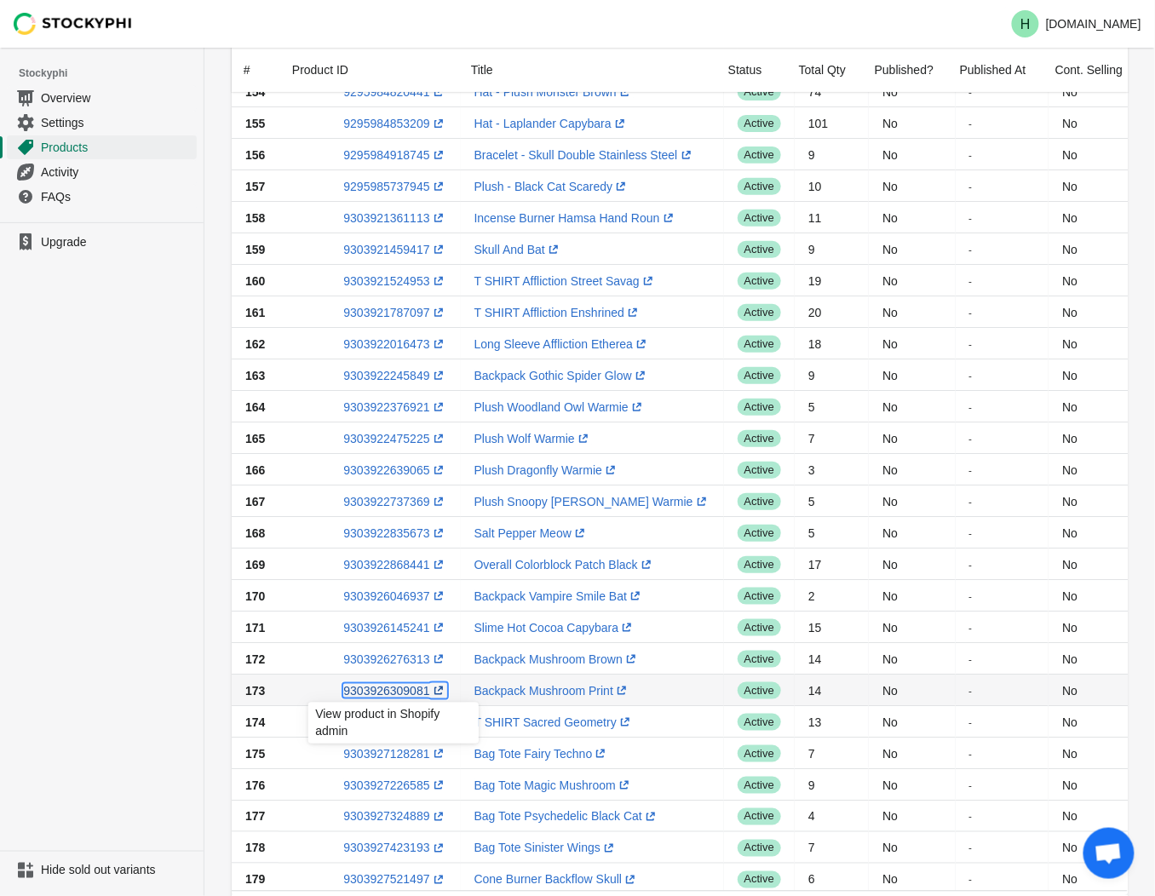
click at [384, 688] on link "9303926309081 (opens a new window)" at bounding box center [394, 691] width 103 height 14
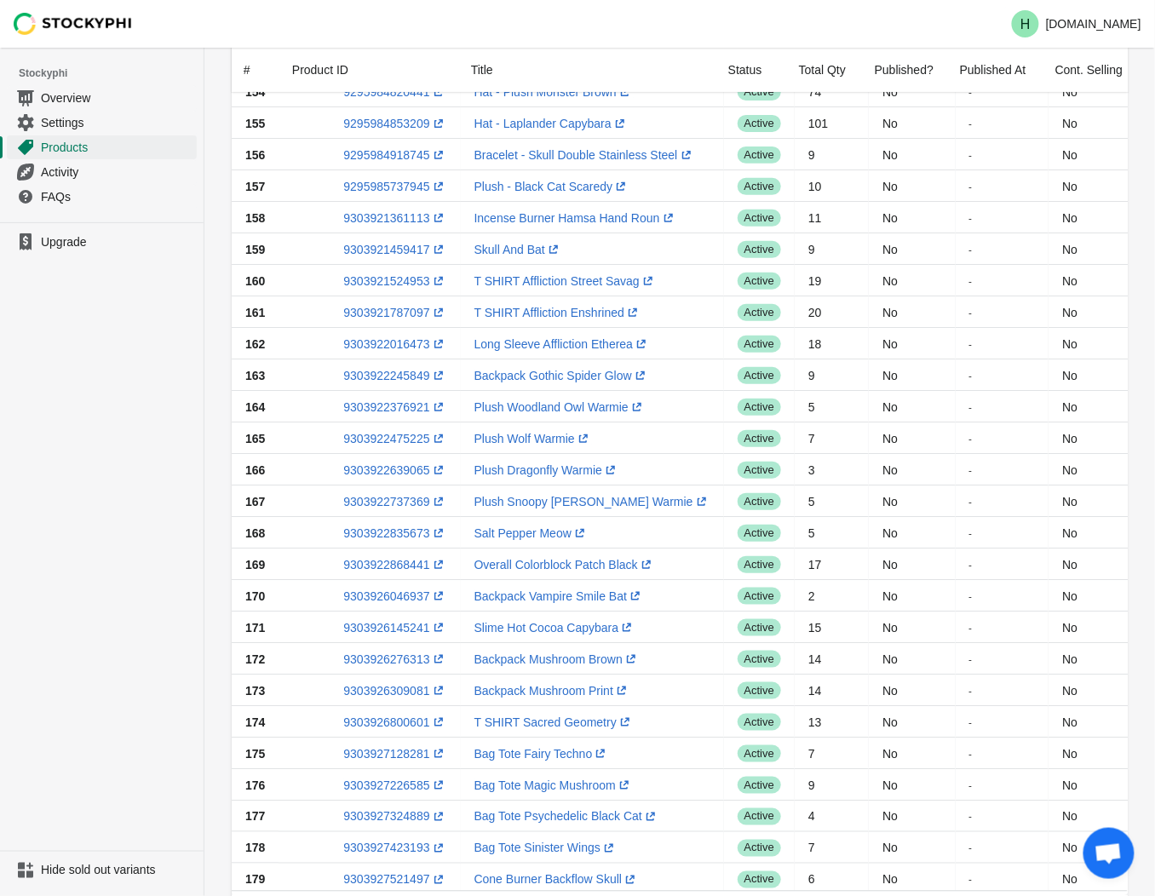
click at [179, 464] on ul "Upgrade" at bounding box center [102, 536] width 204 height 629
click at [381, 724] on link "9303926800601 (opens a new window)" at bounding box center [394, 723] width 103 height 14
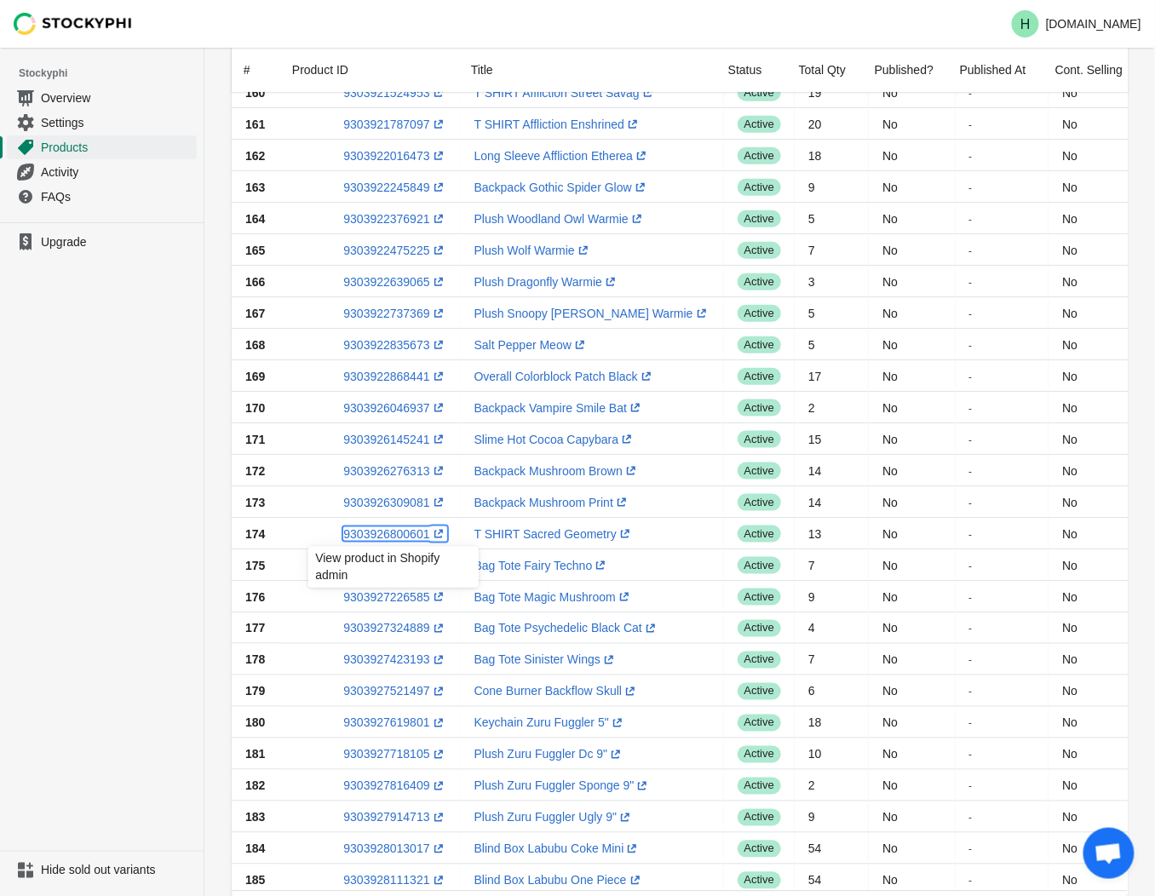
scroll to position [423, 0]
click at [155, 421] on ul "Upgrade" at bounding box center [102, 536] width 204 height 629
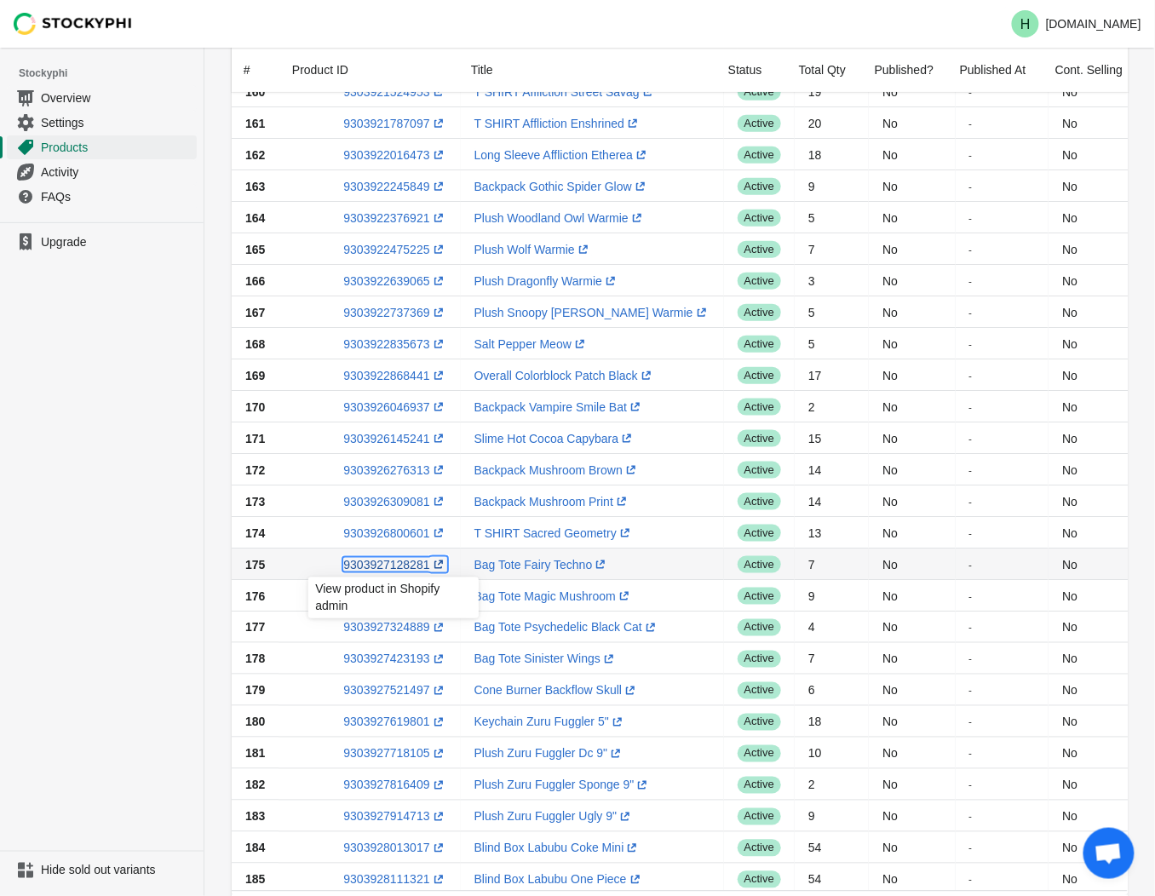
click at [396, 564] on link "9303927128281 (opens a new window)" at bounding box center [394, 565] width 103 height 14
click at [120, 530] on ul "Upgrade" at bounding box center [102, 536] width 204 height 629
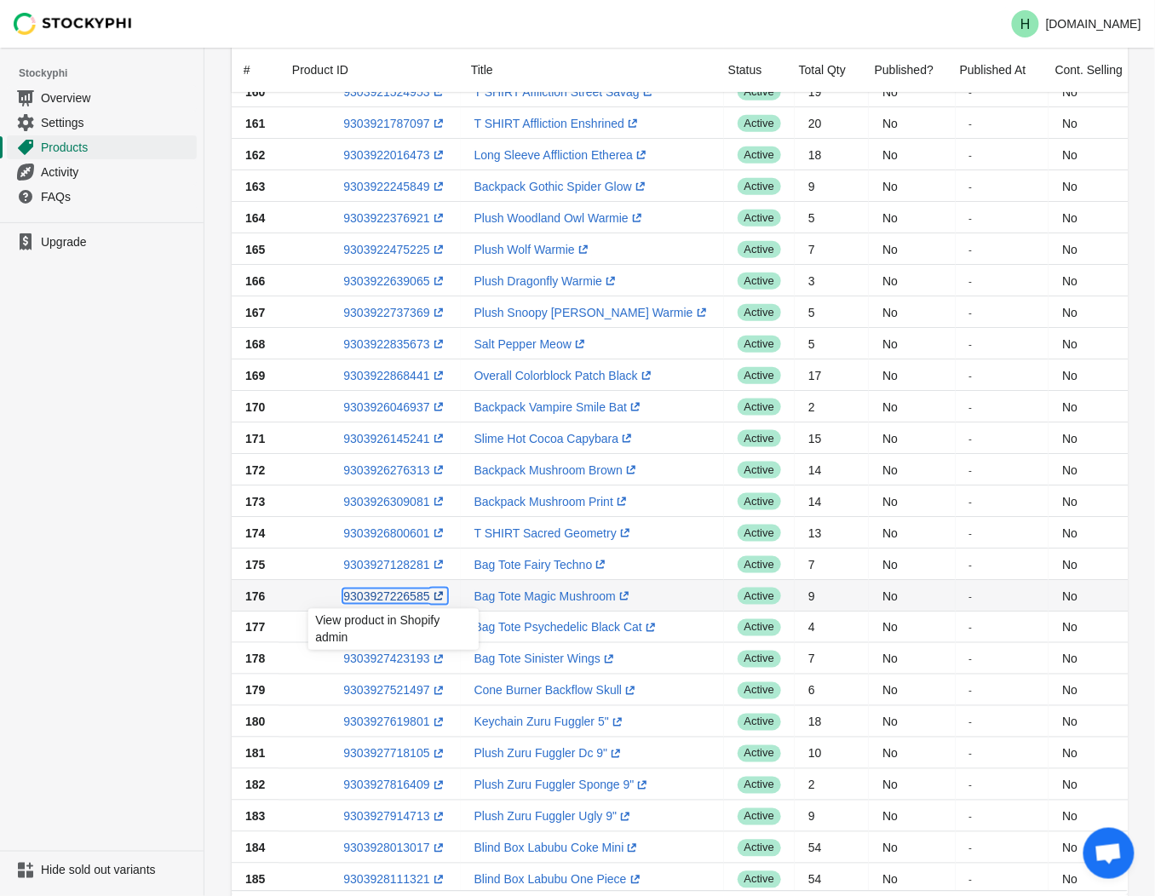
click at [377, 597] on link "9303927226585 (opens a new window)" at bounding box center [394, 597] width 103 height 14
click at [49, 550] on ul "Upgrade" at bounding box center [102, 536] width 204 height 629
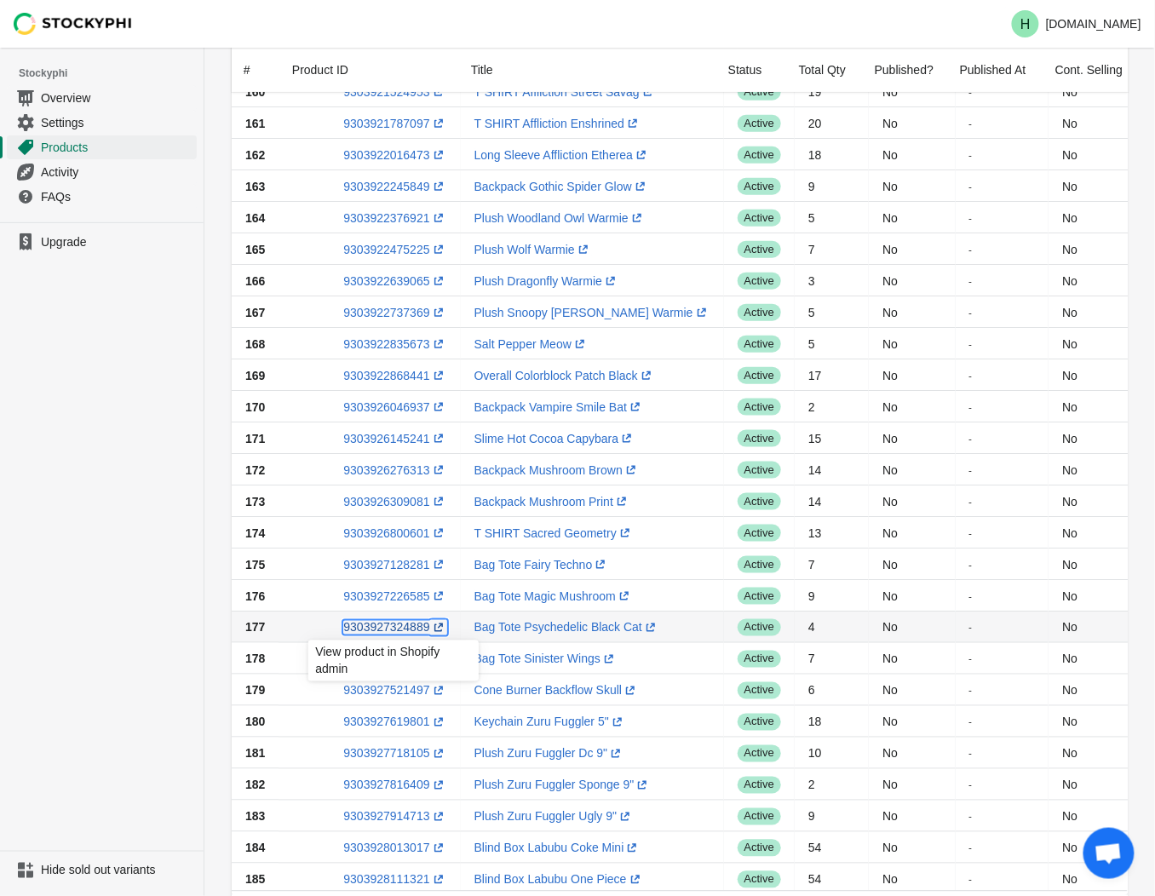
click at [397, 631] on link "9303927324889 (opens a new window)" at bounding box center [394, 628] width 103 height 14
click at [147, 716] on ul "Upgrade" at bounding box center [102, 536] width 204 height 629
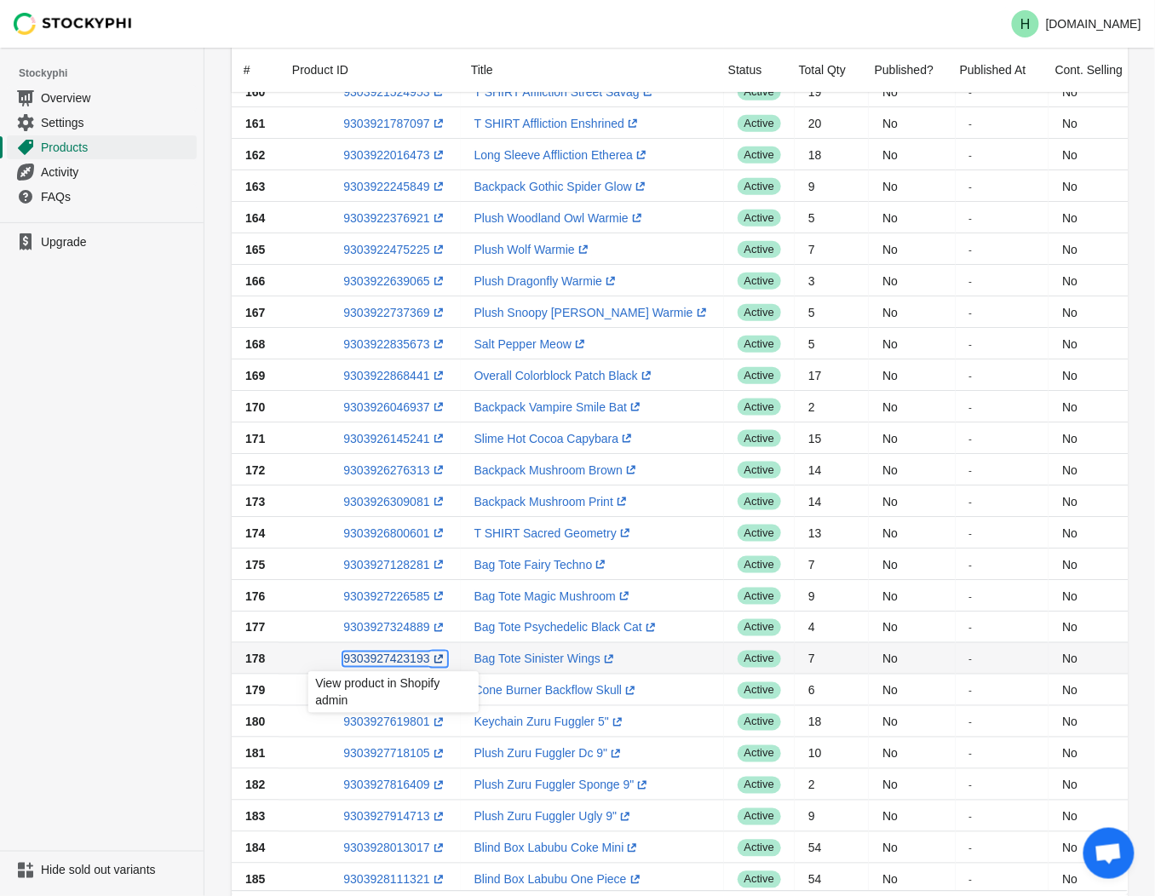
click at [389, 665] on link "9303927423193 (opens a new window)" at bounding box center [394, 660] width 103 height 14
click at [107, 631] on ul "Upgrade" at bounding box center [102, 536] width 204 height 629
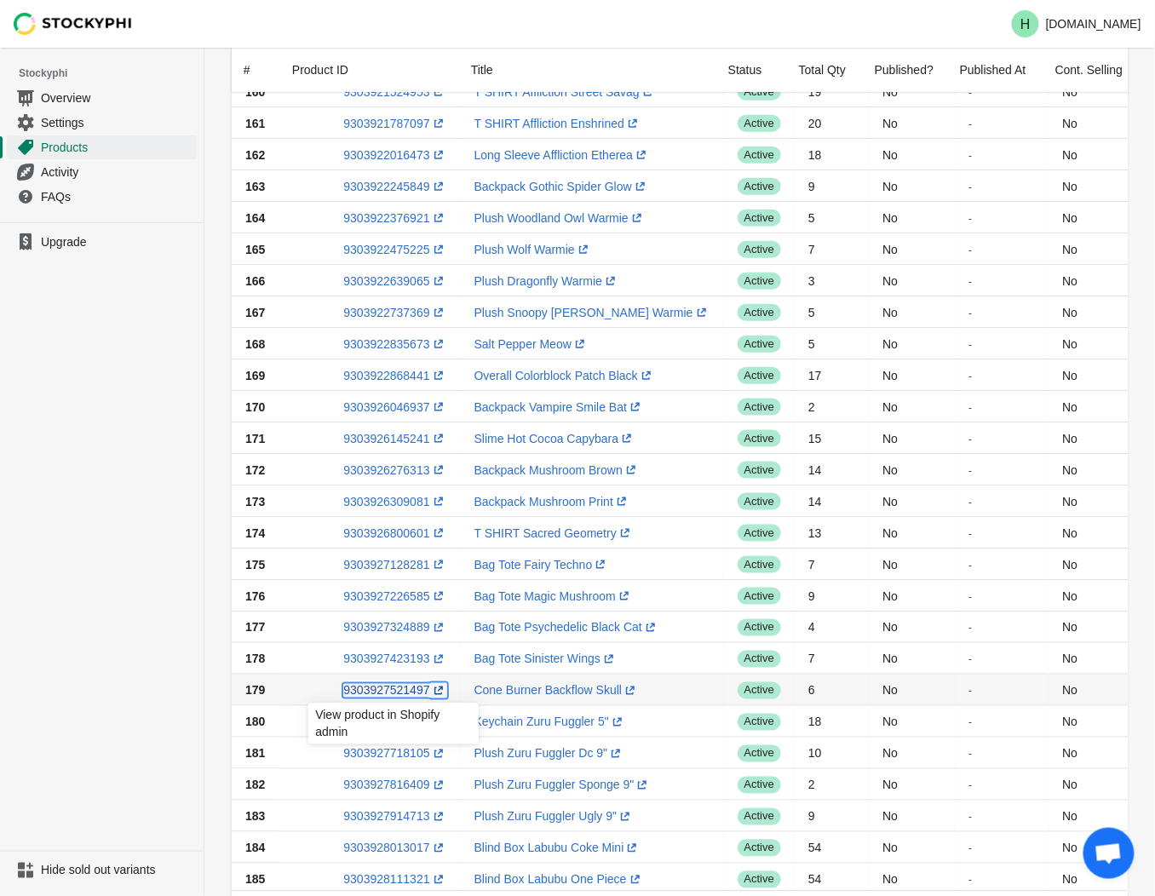
click at [402, 688] on link "9303927521497 (opens a new window)" at bounding box center [394, 691] width 103 height 14
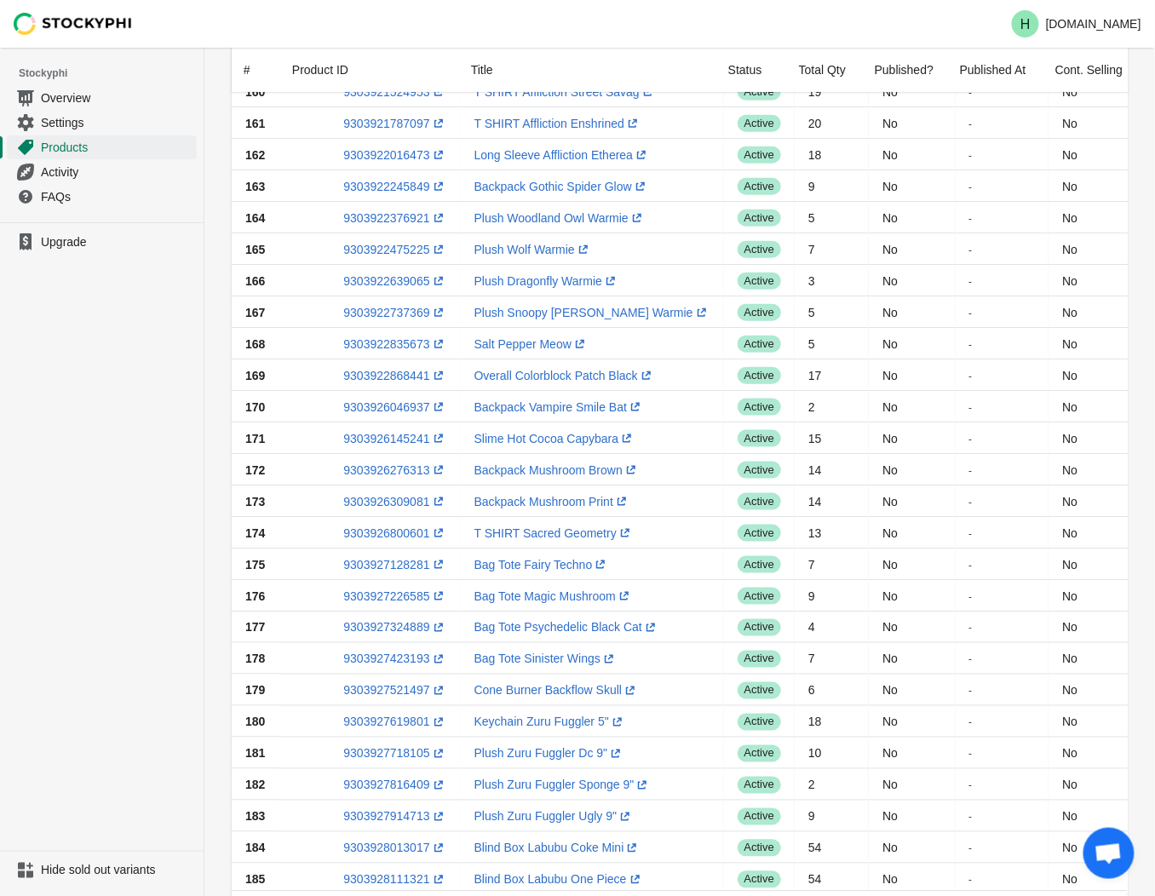
click at [120, 631] on ul "Upgrade" at bounding box center [102, 536] width 204 height 629
click at [398, 721] on link "9303927619801 (opens a new window)" at bounding box center [394, 723] width 103 height 14
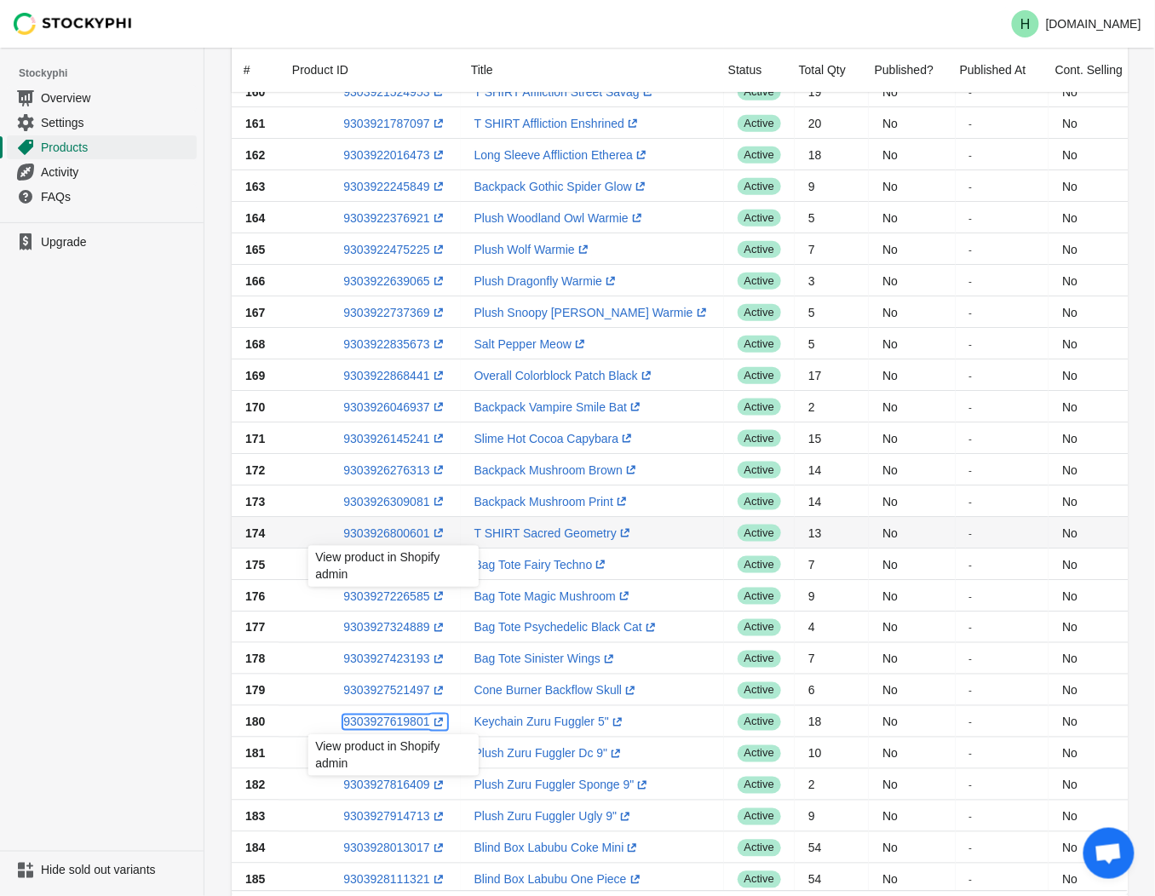
scroll to position [517, 0]
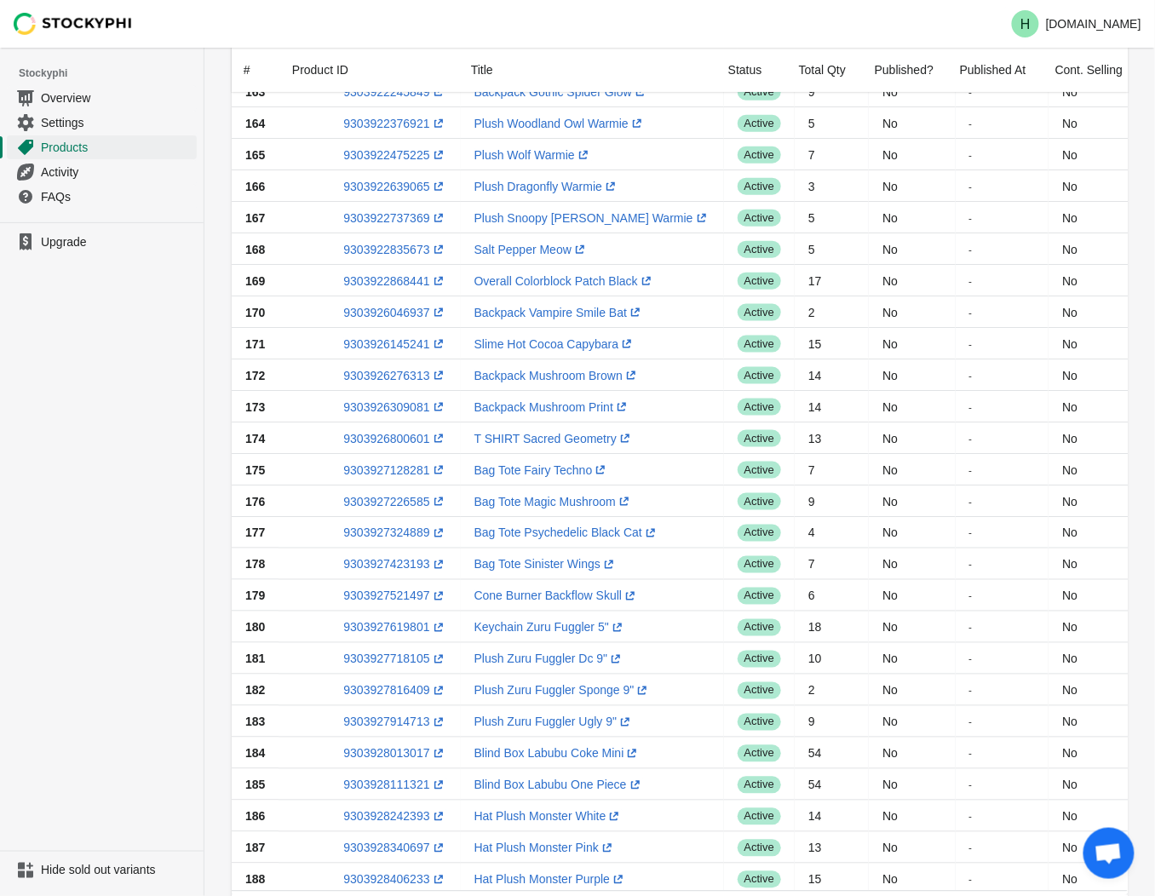
click at [140, 613] on ul "Upgrade" at bounding box center [102, 536] width 204 height 629
click at [396, 660] on link "9303927718105 (opens a new window)" at bounding box center [394, 660] width 103 height 14
click at [158, 428] on ul "Upgrade" at bounding box center [102, 536] width 204 height 629
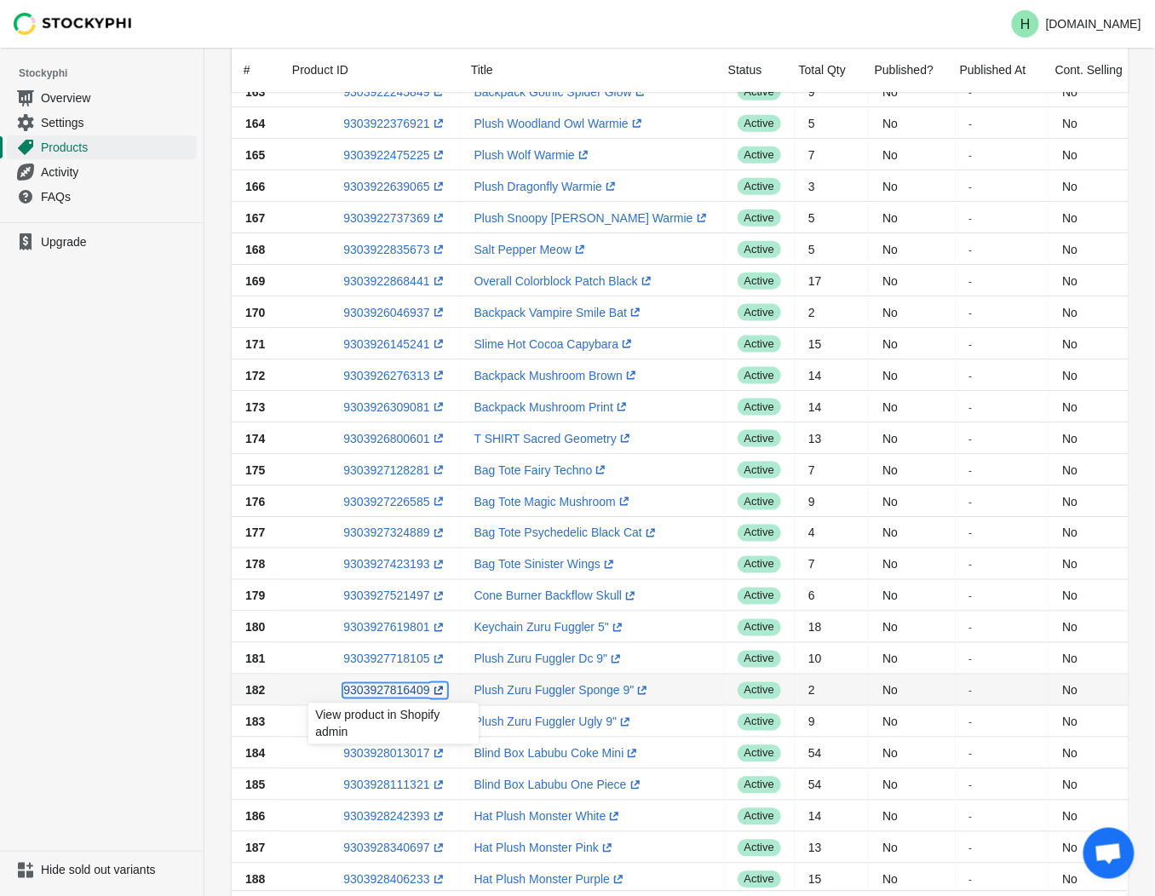
click at [389, 693] on link "9303927816409 (opens a new window)" at bounding box center [394, 691] width 103 height 14
click at [148, 683] on ul "Upgrade" at bounding box center [102, 536] width 204 height 629
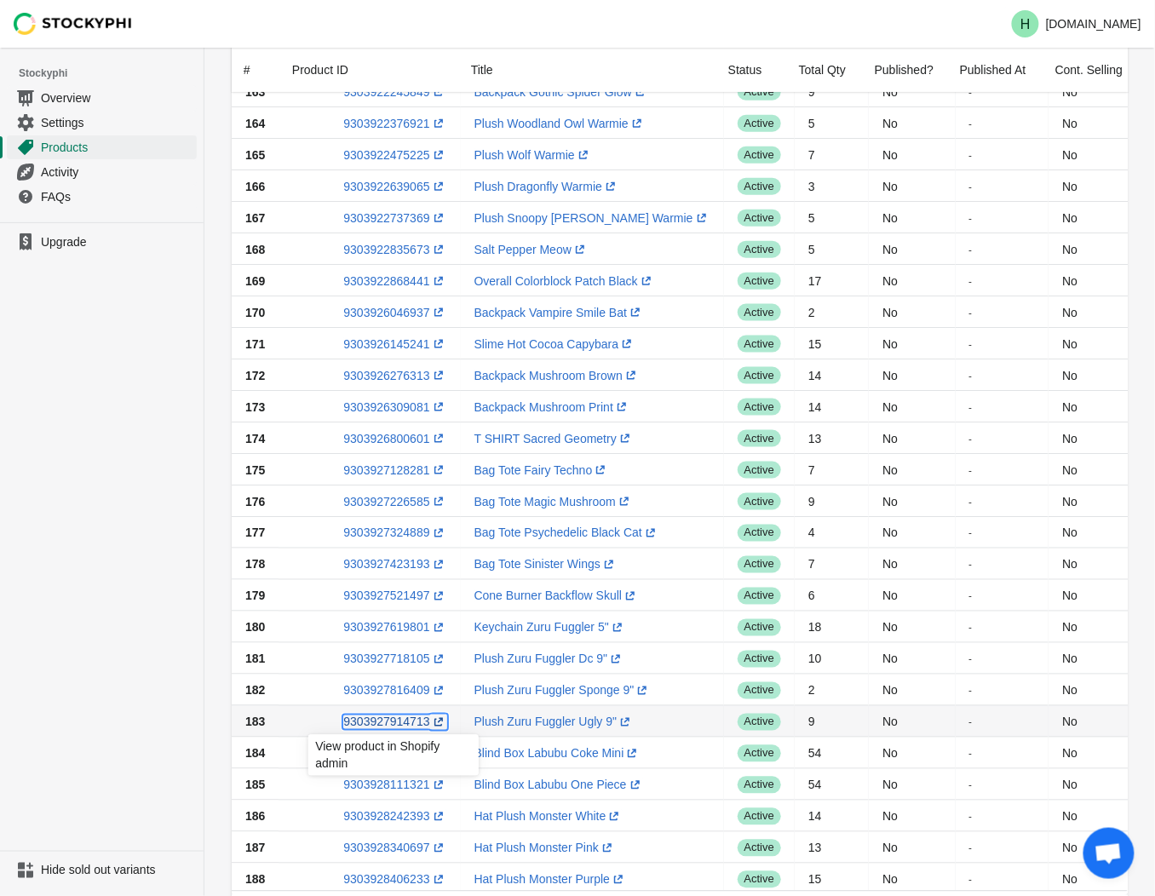
click at [395, 724] on link "9303927914713 (opens a new window)" at bounding box center [394, 723] width 103 height 14
click at [147, 516] on ul "Upgrade" at bounding box center [102, 536] width 204 height 629
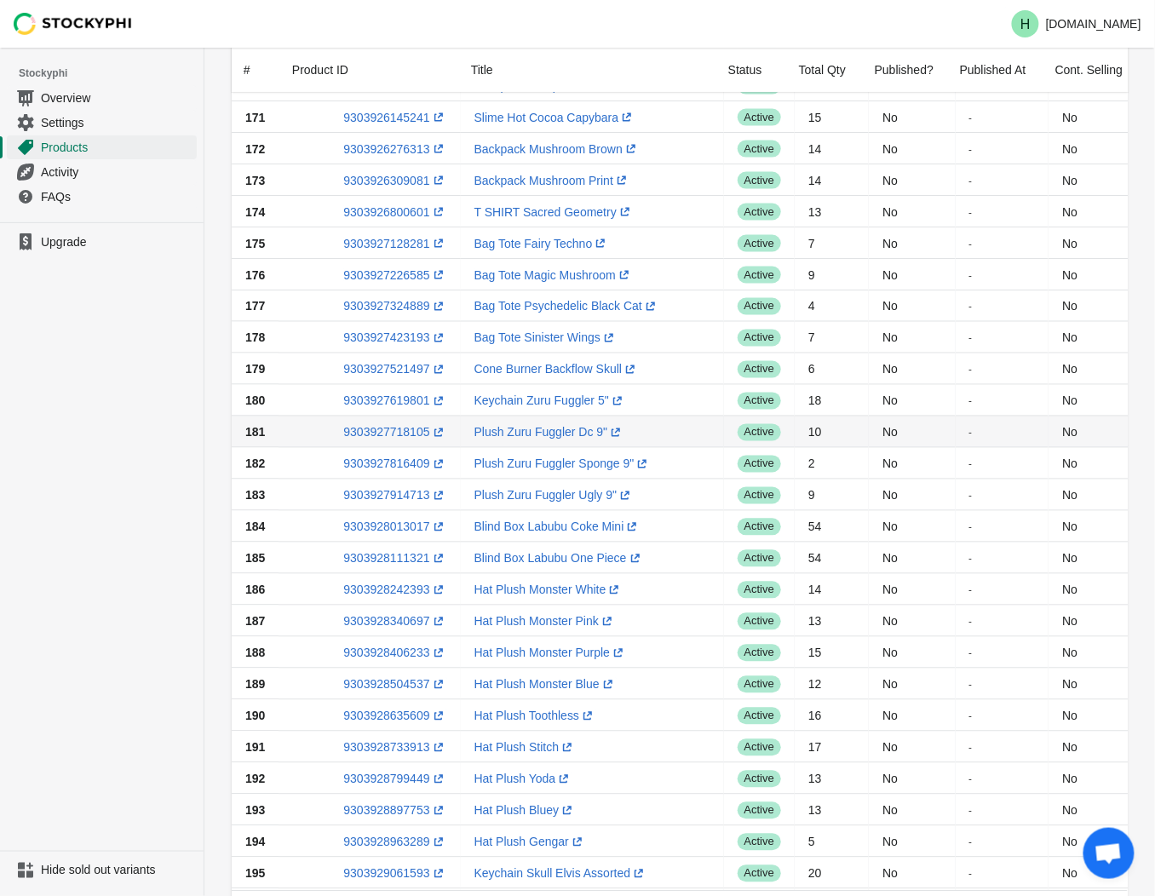
scroll to position [802, 0]
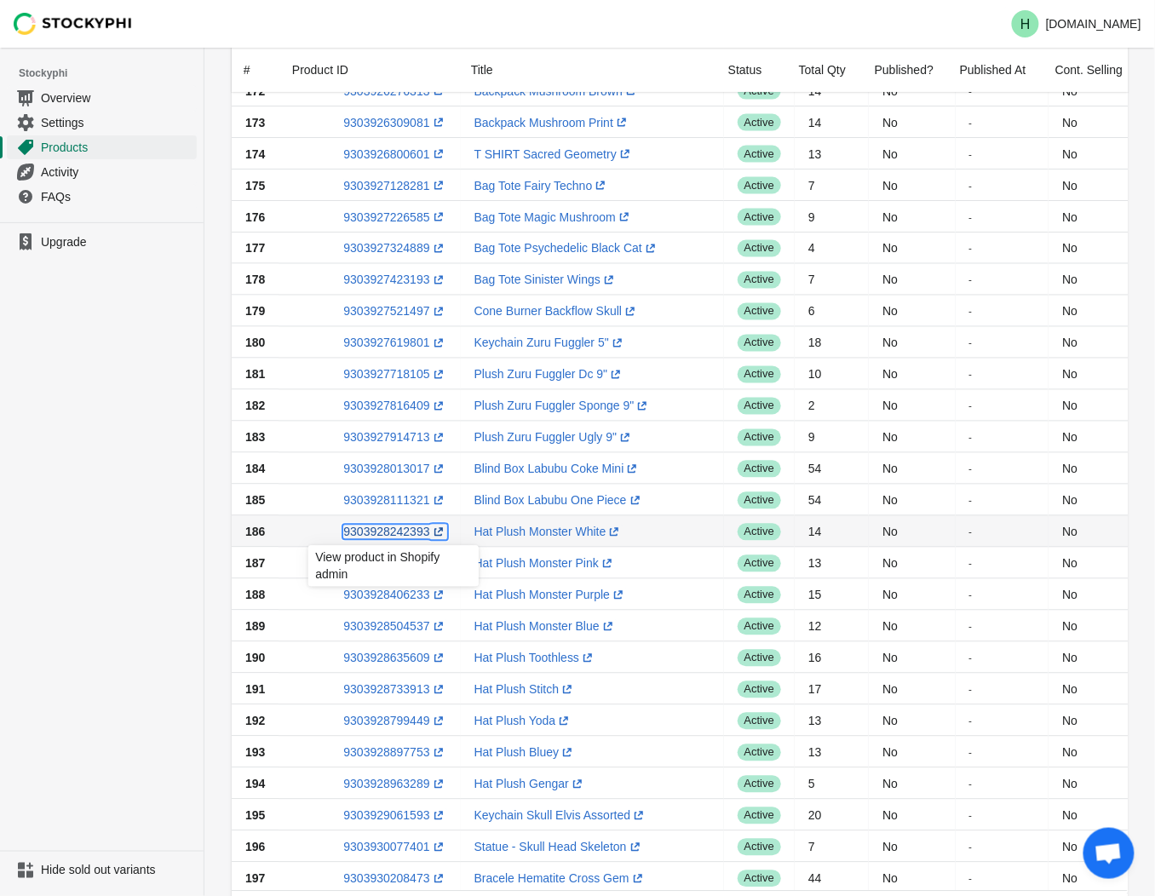
click at [389, 538] on link "9303928242393 (opens a new window)" at bounding box center [394, 533] width 103 height 14
click at [394, 566] on link "9303928340697 (opens a new window)" at bounding box center [394, 564] width 103 height 14
click at [130, 661] on ul "Upgrade" at bounding box center [102, 536] width 204 height 629
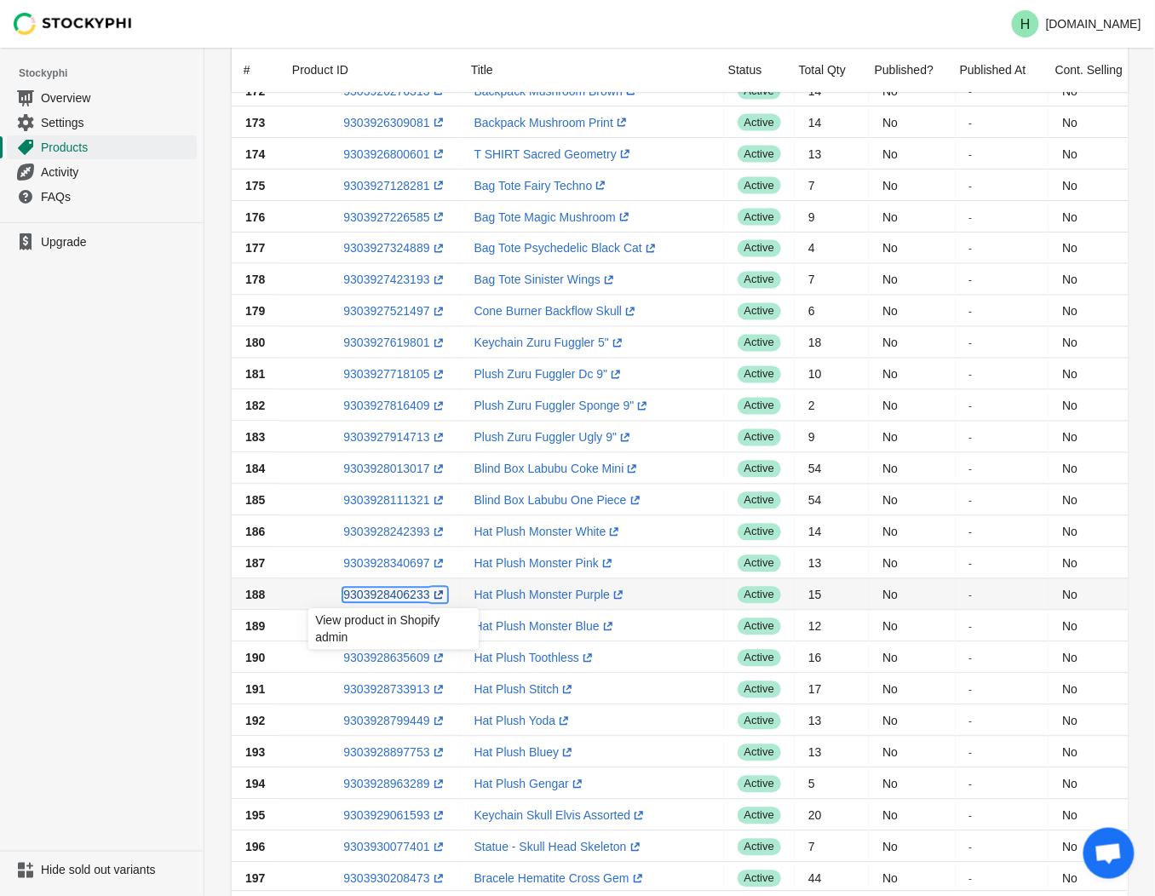
click at [385, 597] on link "9303928406233 (opens a new window)" at bounding box center [394, 596] width 103 height 14
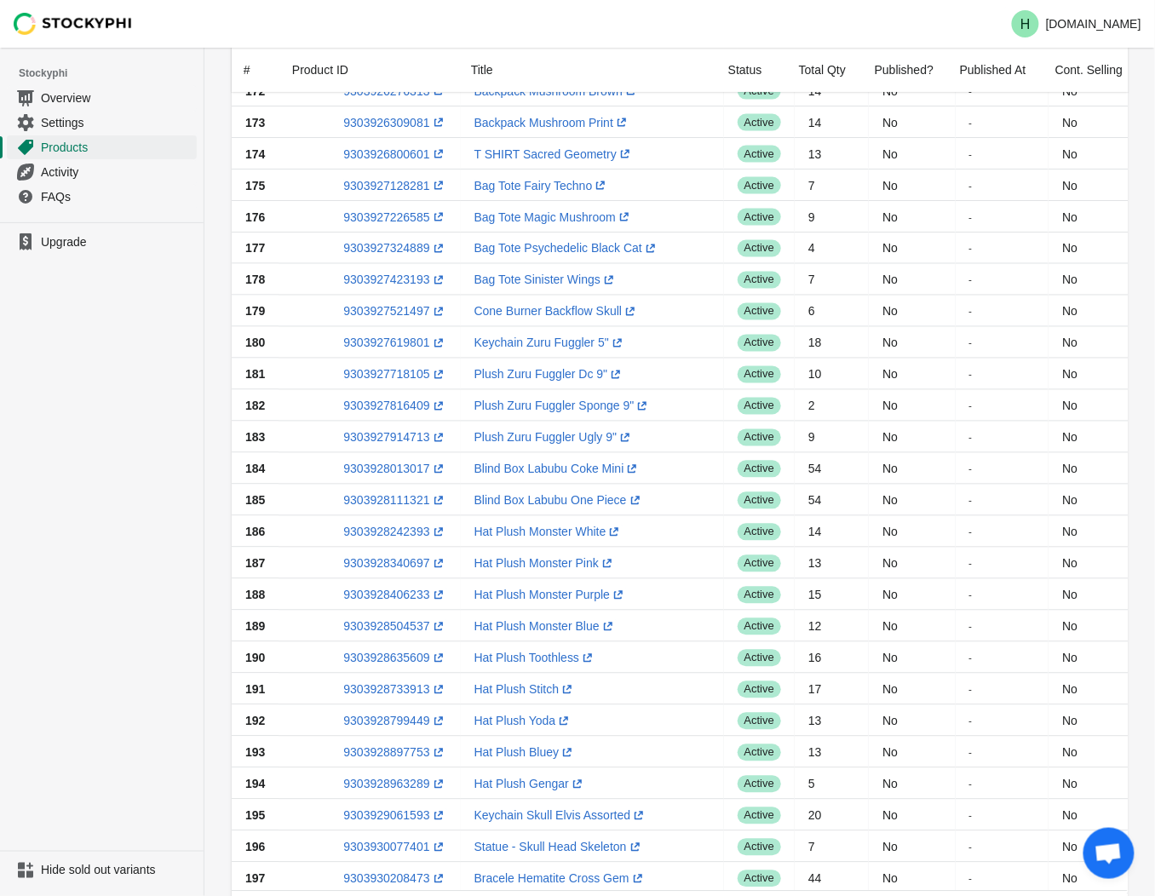
click at [145, 481] on ul "Upgrade" at bounding box center [102, 536] width 204 height 629
click at [404, 631] on link "9303928504537 (opens a new window)" at bounding box center [394, 627] width 103 height 14
click at [382, 658] on link "9303928635609 (opens a new window)" at bounding box center [394, 659] width 103 height 14
click at [169, 583] on ul "Upgrade" at bounding box center [102, 536] width 204 height 629
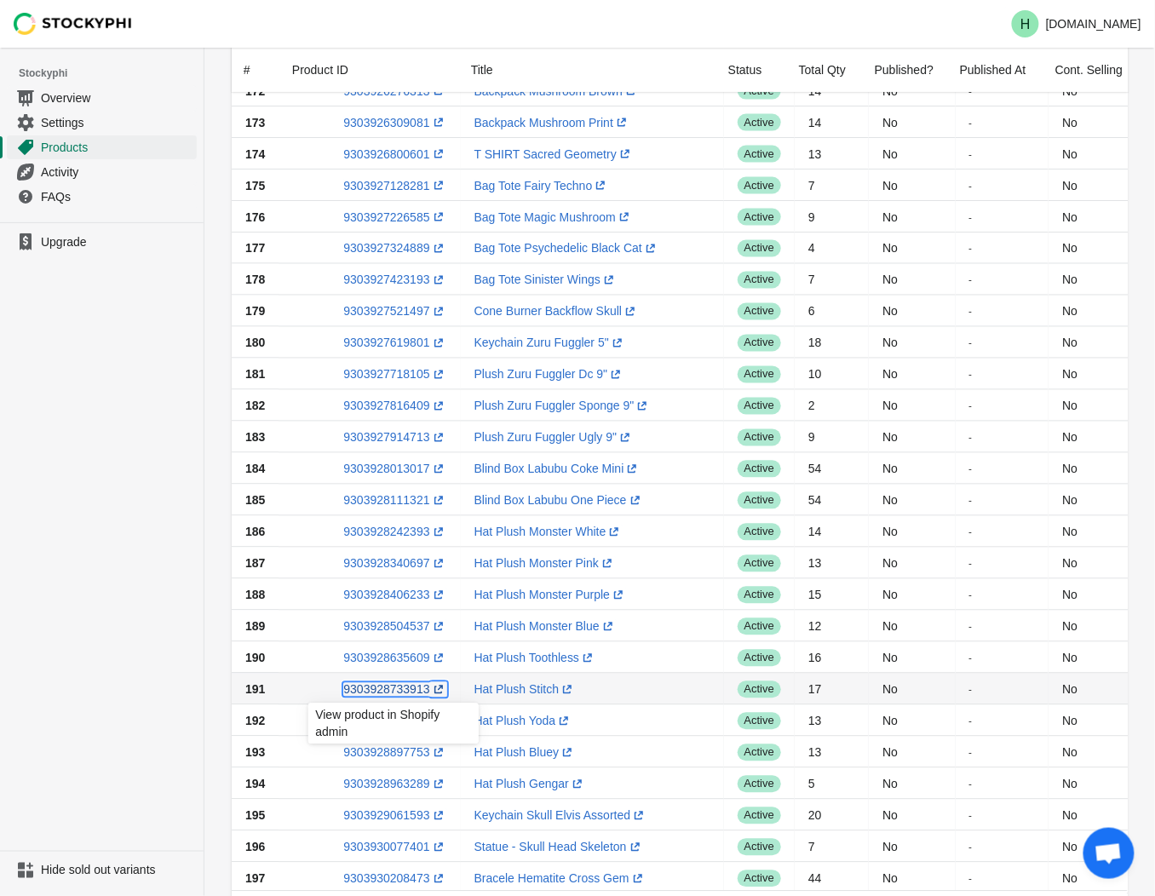
click at [387, 694] on link "9303928733913 (opens a new window)" at bounding box center [394, 690] width 103 height 14
click at [100, 588] on ul "Upgrade" at bounding box center [102, 536] width 204 height 629
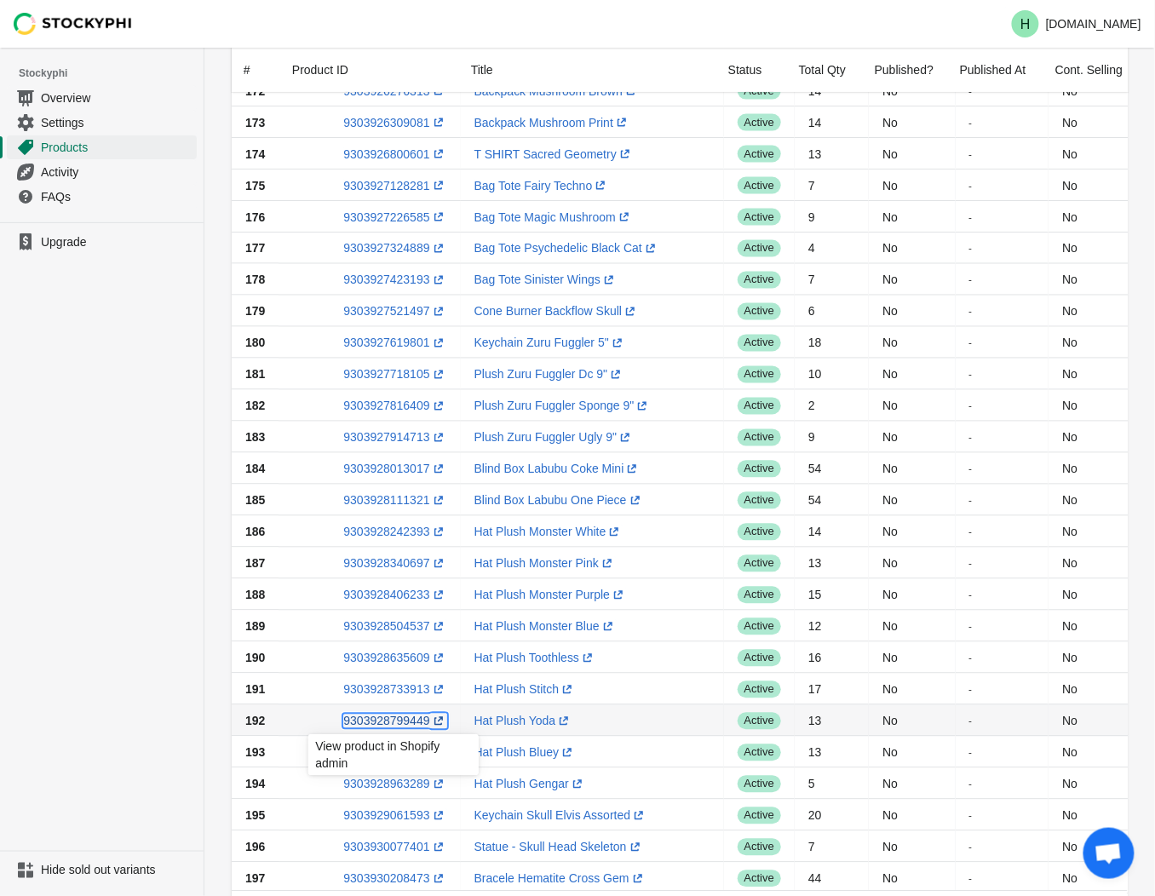
click at [388, 722] on link "9303928799449 (opens a new window)" at bounding box center [394, 722] width 103 height 14
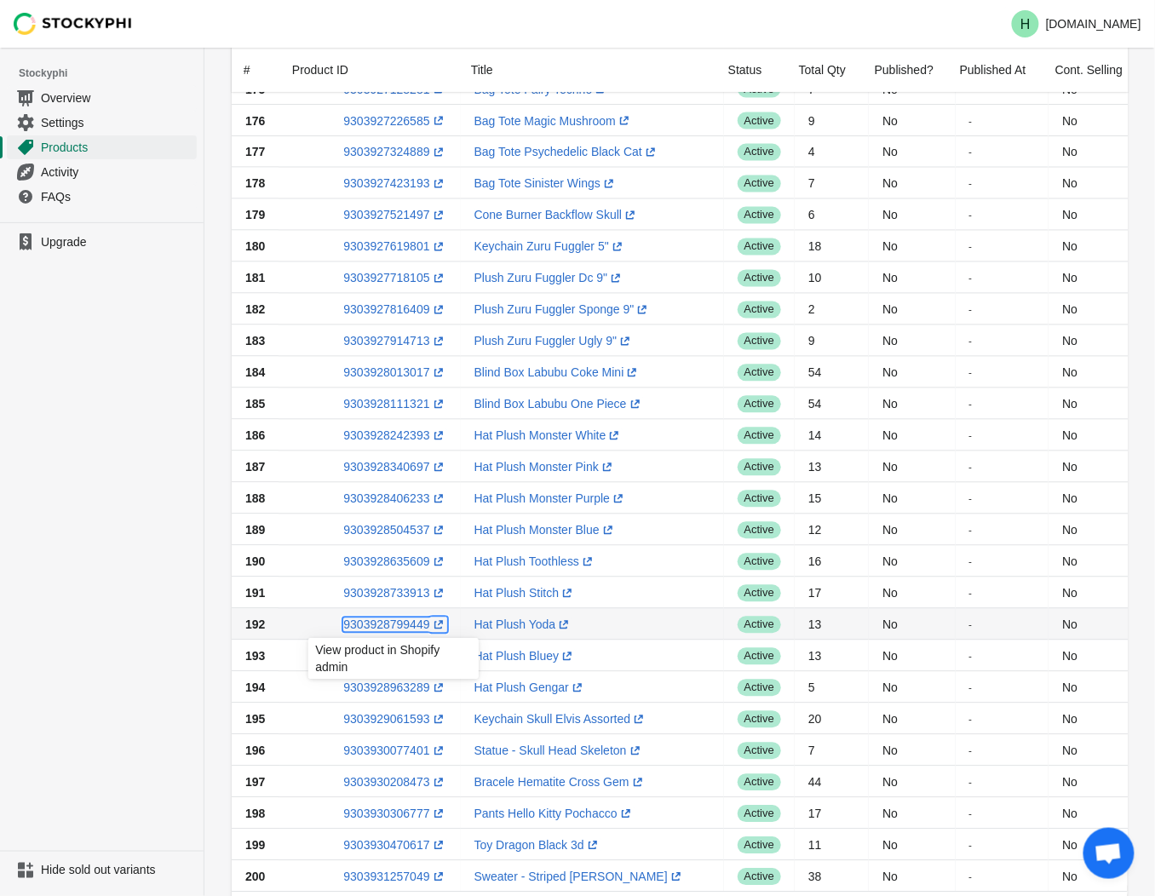
scroll to position [1023, 0]
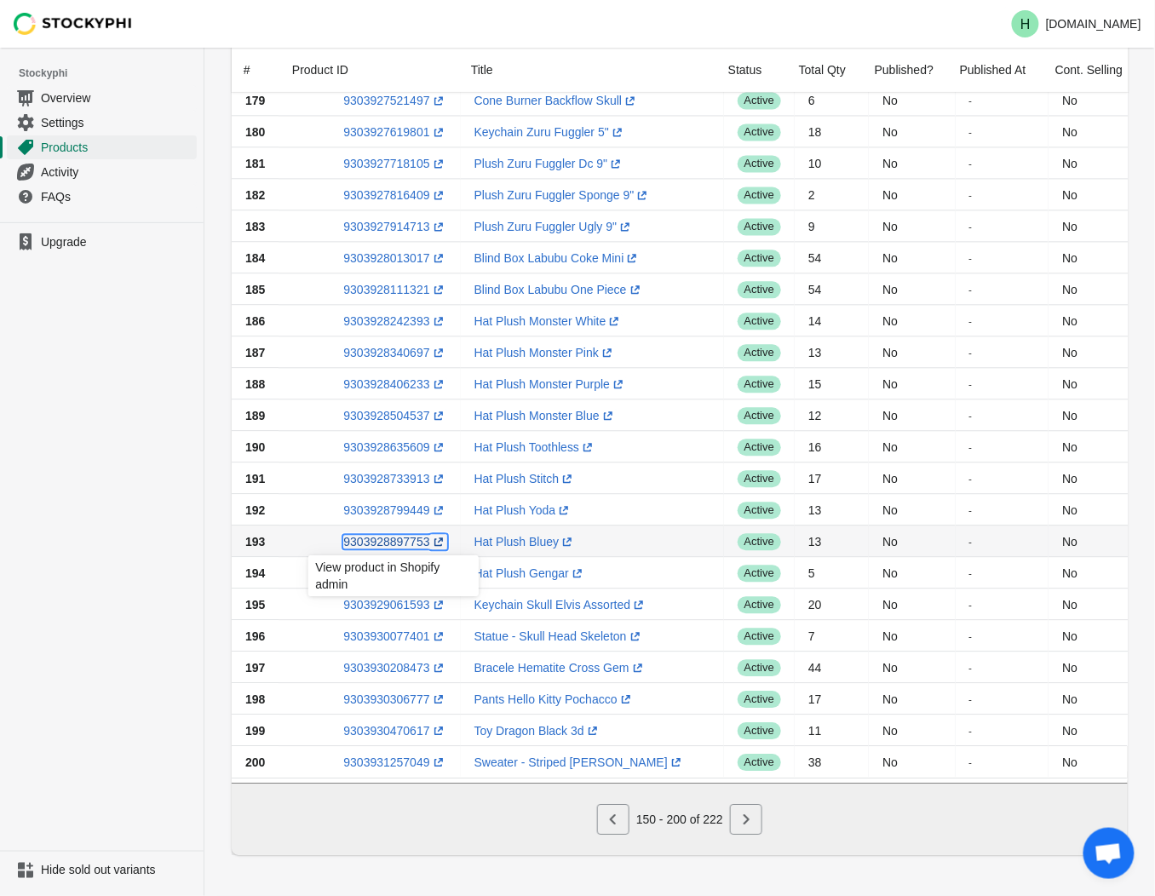
click at [398, 535] on link "9303928897753 (opens a new window)" at bounding box center [394, 542] width 103 height 14
click at [155, 498] on ul "Upgrade" at bounding box center [102, 536] width 204 height 629
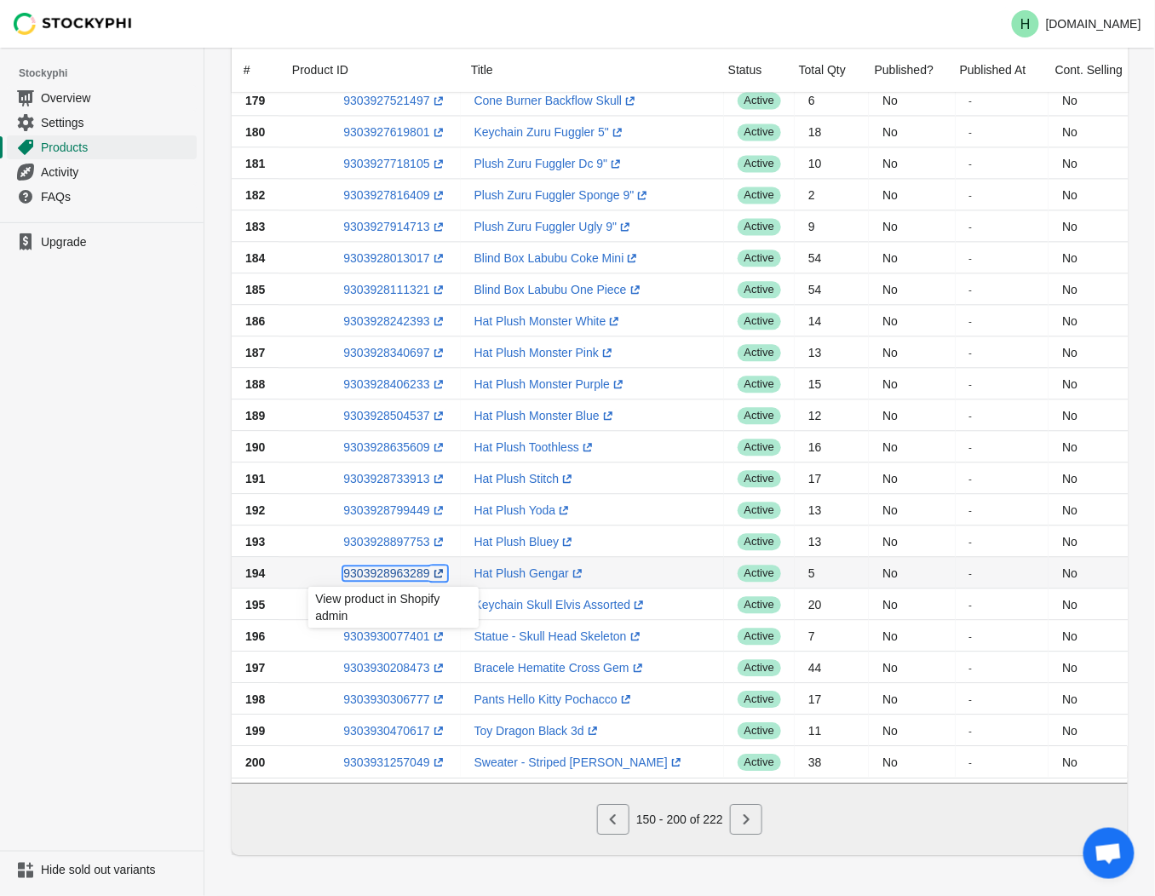
click at [387, 567] on link "9303928963289 (opens a new window)" at bounding box center [394, 574] width 103 height 14
click at [147, 421] on ul "Upgrade" at bounding box center [102, 536] width 204 height 629
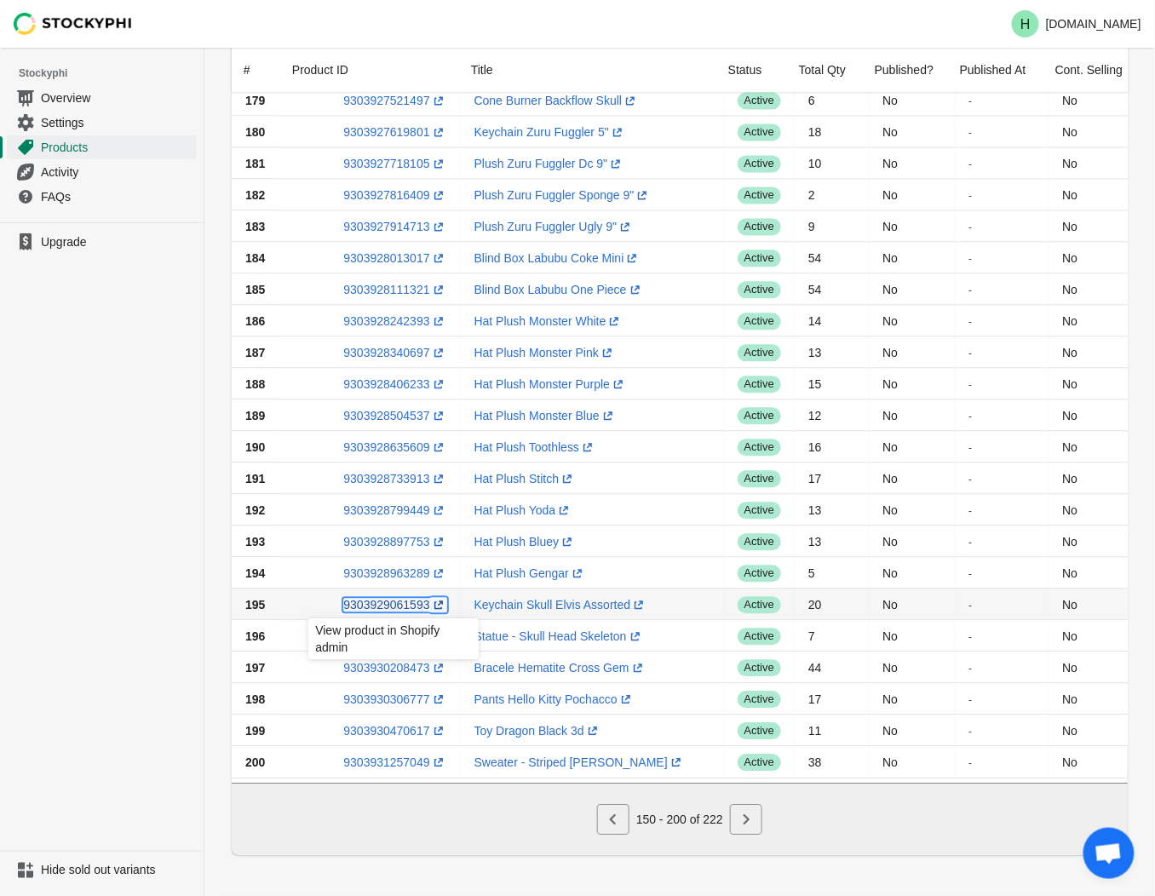
click at [385, 599] on link "9303929061593 (opens a new window)" at bounding box center [394, 605] width 103 height 14
click at [160, 405] on ul "Upgrade" at bounding box center [102, 536] width 204 height 629
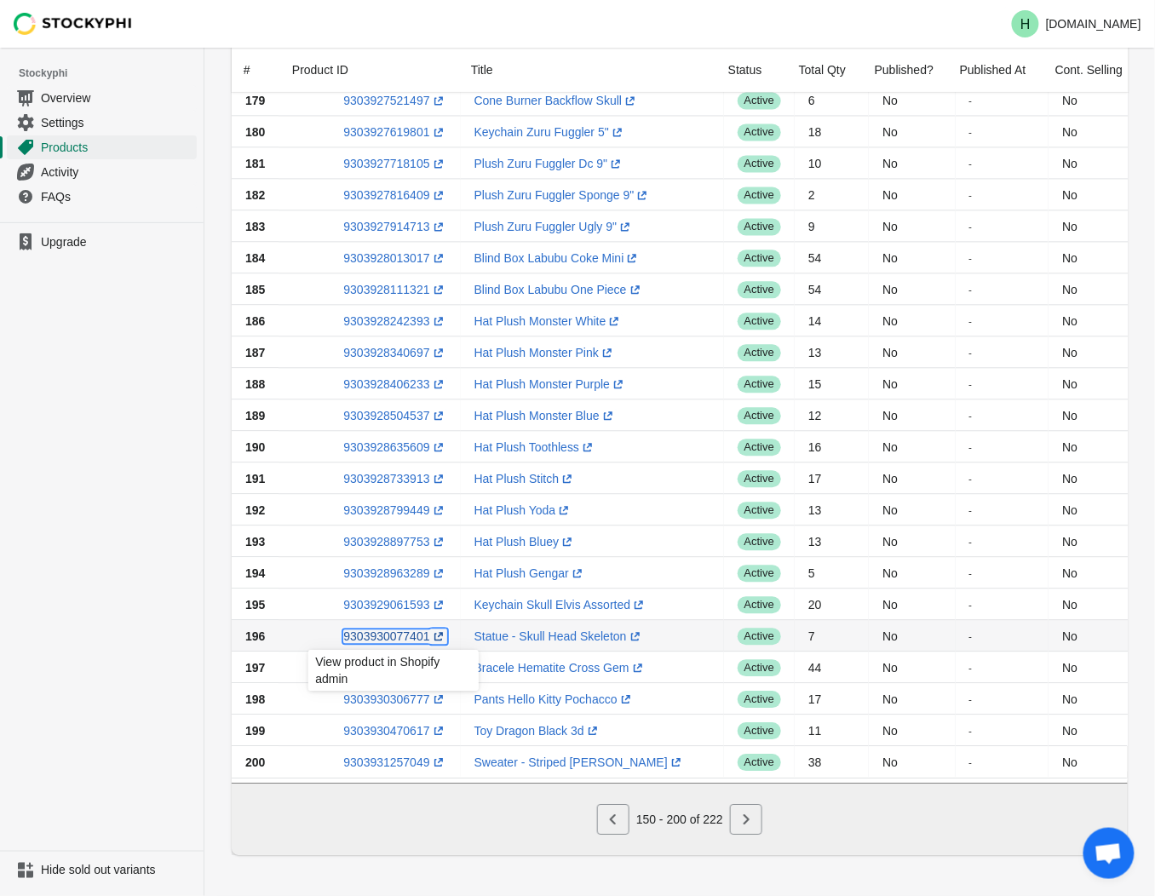
click at [381, 631] on link "9303930077401 (opens a new window)" at bounding box center [394, 637] width 103 height 14
click at [143, 461] on ul "Upgrade" at bounding box center [102, 536] width 204 height 629
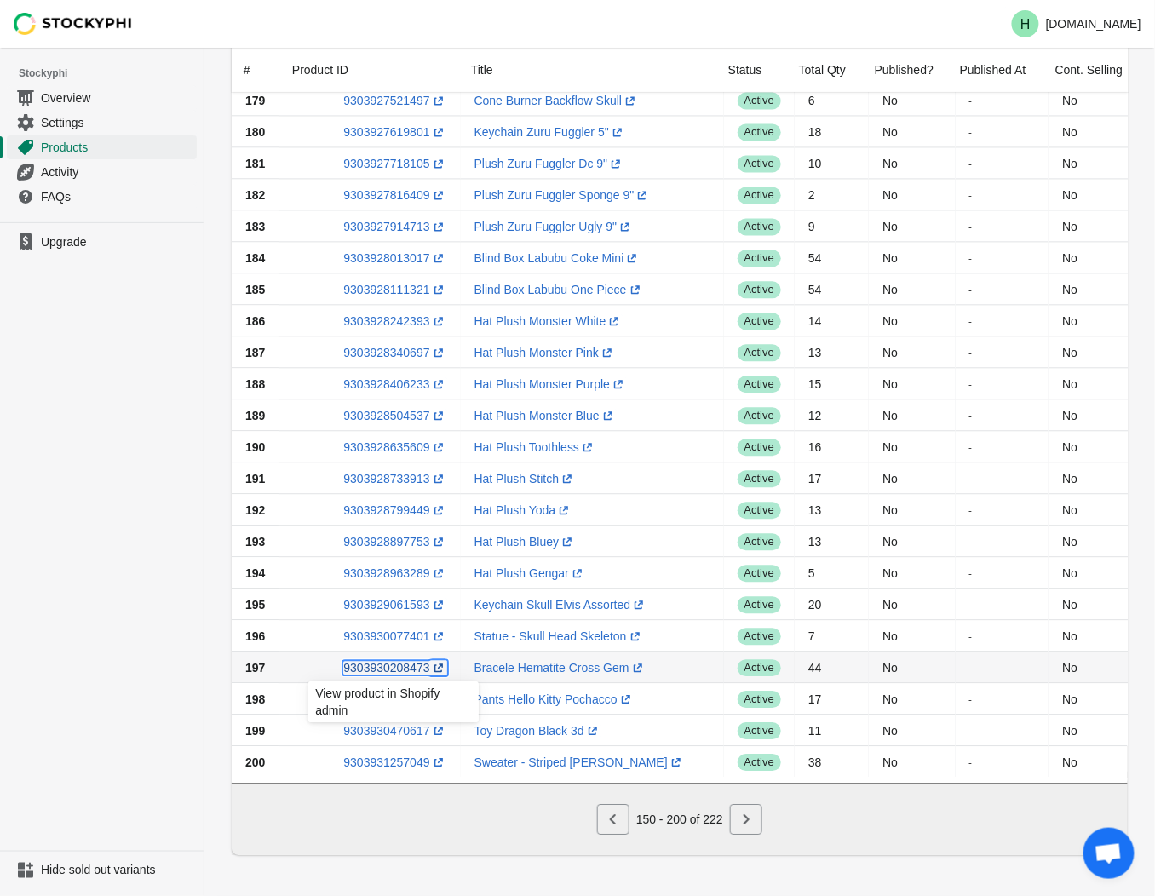
click at [388, 661] on link "9303930208473 (opens a new window)" at bounding box center [394, 668] width 103 height 14
